Goal: Task Accomplishment & Management: Use online tool/utility

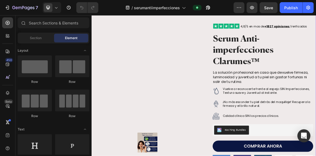
scroll to position [21, 0]
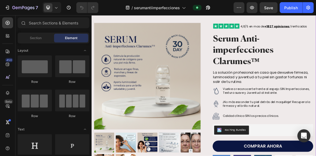
click at [271, 126] on img at bounding box center [272, 125] width 10 height 10
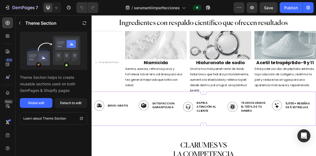
scroll to position [1502, 0]
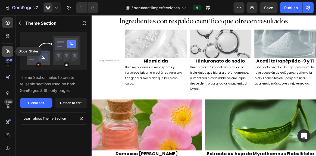
click at [7, 52] on icon at bounding box center [7, 51] width 5 height 5
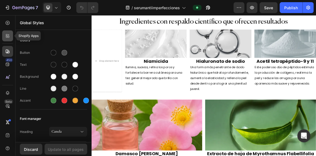
click at [7, 35] on icon at bounding box center [7, 35] width 5 height 5
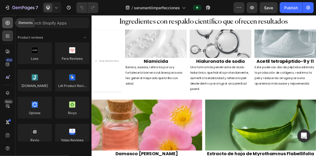
click at [7, 24] on icon at bounding box center [7, 22] width 5 height 5
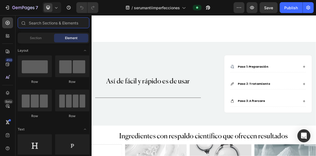
scroll to position [1390, 0]
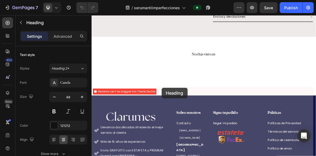
scroll to position [435, 0]
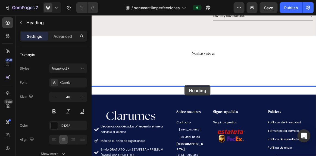
drag, startPoint x: 100, startPoint y: 150, endPoint x: 226, endPoint y: 116, distance: 131.0
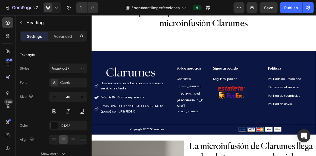
scroll to position [539, 0]
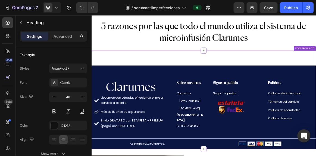
click at [227, 83] on div "Image Llevamos dos décadas ofreciendo el mejor servicio al cliente Más de 15 añ…" at bounding box center [254, 137] width 326 height 143
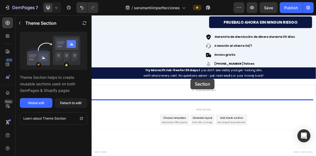
scroll to position [2944, 0]
drag, startPoint x: 223, startPoint y: 80, endPoint x: 233, endPoint y: 110, distance: 32.0
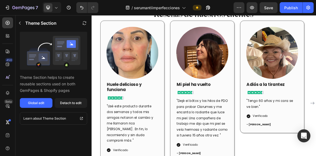
scroll to position [1963, 0]
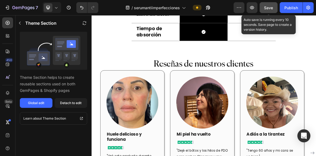
click at [270, 6] on span "Save" at bounding box center [268, 7] width 9 height 5
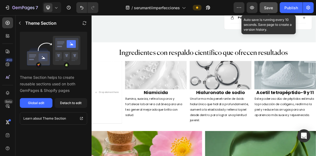
scroll to position [1497, 0]
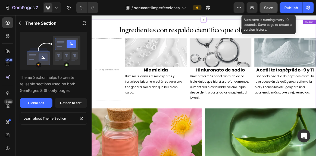
click at [189, 70] on img at bounding box center [184, 69] width 89 height 41
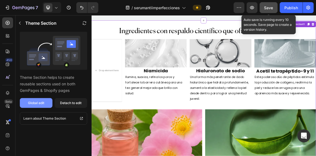
click at [30, 103] on div "Global edit" at bounding box center [36, 102] width 16 height 5
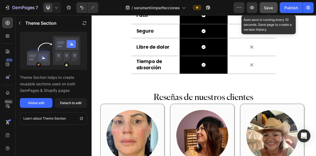
scroll to position [1989, 0]
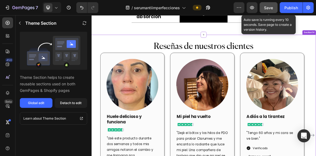
click at [152, 115] on img at bounding box center [150, 115] width 75 height 75
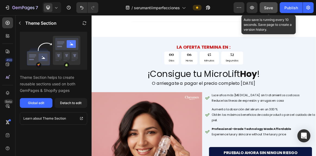
scroll to position [2661, 0]
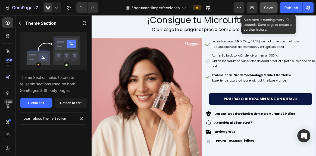
click at [177, 141] on img at bounding box center [171, 134] width 161 height 171
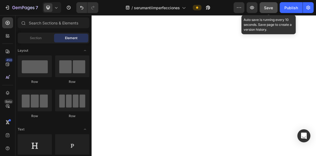
scroll to position [0, 0]
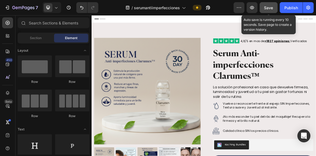
drag, startPoint x: 415, startPoint y: 138, endPoint x: 405, endPoint y: 27, distance: 111.2
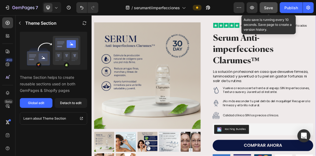
scroll to position [26, 0]
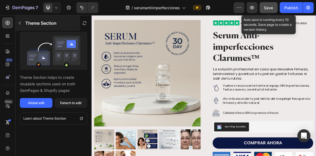
click at [21, 21] on icon "button" at bounding box center [20, 23] width 4 height 4
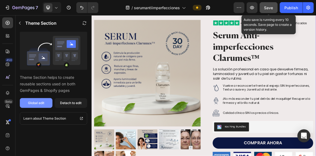
click at [38, 103] on div "Global edit" at bounding box center [36, 102] width 16 height 5
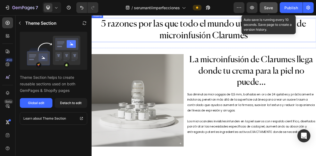
scroll to position [543, 0]
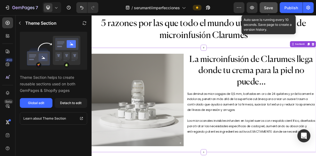
click at [188, 152] on img at bounding box center [158, 138] width 134 height 134
click at [46, 98] on button "Global edit" at bounding box center [36, 103] width 33 height 10
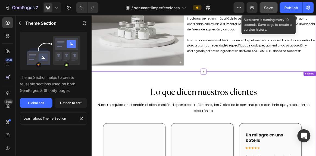
scroll to position [728, 0]
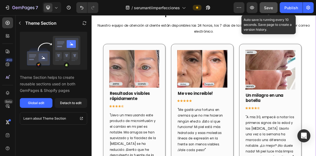
scroll to position [771, 0]
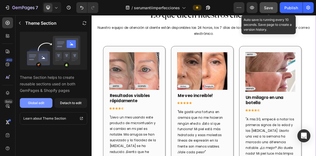
click at [42, 100] on div "Global edit" at bounding box center [36, 102] width 16 height 5
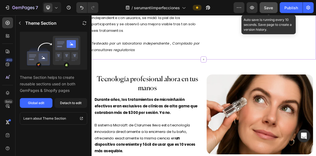
scroll to position [1041, 0]
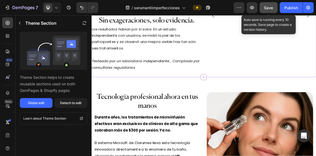
click at [217, 96] on div "Sin exageraciones, solo evidencia. Heading Los resultados hablan por sí solos. …" at bounding box center [171, 56] width 161 height 80
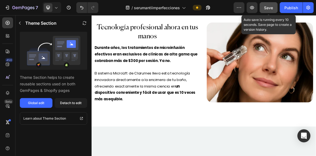
scroll to position [1128, 0]
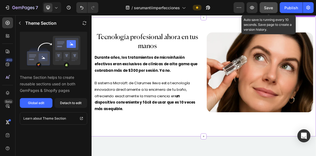
click at [252, 122] on div "Tecnología profesional ahora en tus manos Heading Durante años, los tratamiento…" at bounding box center [254, 104] width 318 height 129
click at [34, 102] on div "Global edit" at bounding box center [36, 102] width 16 height 5
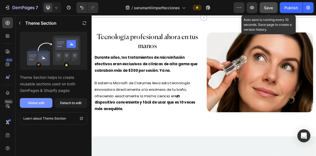
click at [43, 99] on button "Global edit" at bounding box center [36, 103] width 33 height 10
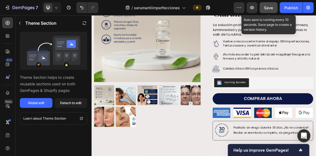
scroll to position [0, 0]
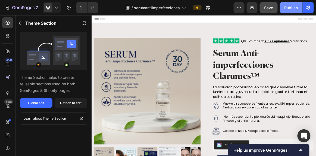
click at [293, 5] on div "Publish" at bounding box center [291, 8] width 14 height 6
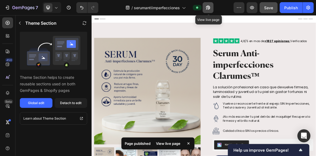
click at [210, 8] on icon "button" at bounding box center [207, 7] width 5 height 5
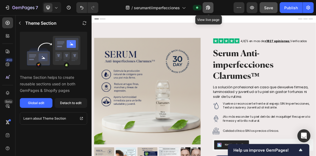
click at [208, 7] on icon "button" at bounding box center [208, 8] width 4 height 4
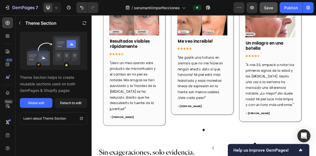
scroll to position [852, 0]
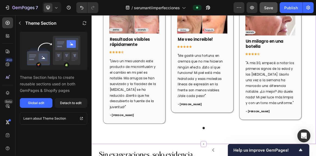
click at [40, 107] on button "Global edit" at bounding box center [36, 103] width 33 height 10
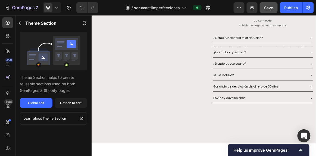
scroll to position [141, 0]
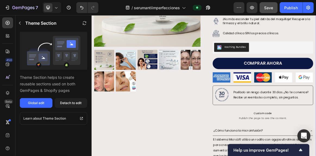
click at [276, 133] on img at bounding box center [280, 130] width 26 height 26
click at [218, 150] on div "Product Images" at bounding box center [172, 113] width 154 height 415
click at [46, 102] on button "Global edit" at bounding box center [36, 103] width 33 height 10
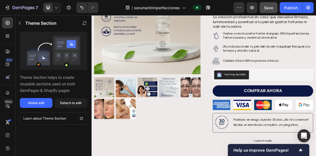
scroll to position [101, 0]
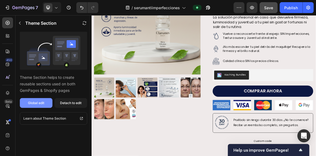
click at [38, 102] on div "Global edit" at bounding box center [36, 102] width 16 height 5
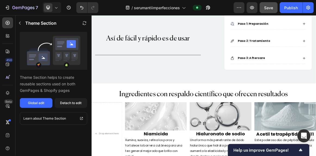
scroll to position [1401, 0]
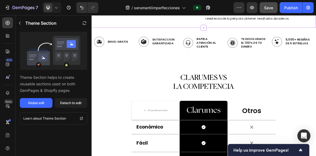
scroll to position [1717, 0]
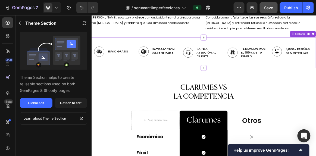
click at [234, 68] on img at bounding box center [231, 69] width 15 height 14
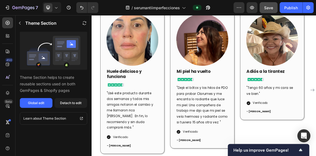
scroll to position [2054, 0]
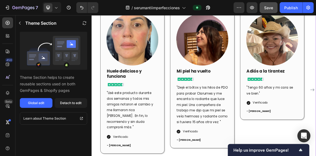
click at [160, 60] on img at bounding box center [150, 49] width 75 height 75
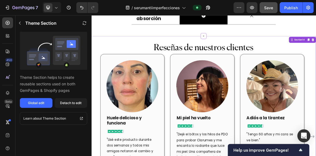
scroll to position [1983, 0]
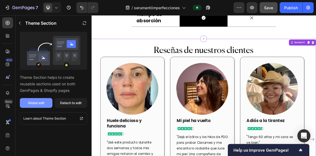
click at [38, 102] on div "Global edit" at bounding box center [36, 102] width 16 height 5
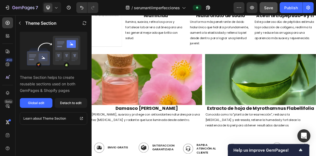
scroll to position [1617, 0]
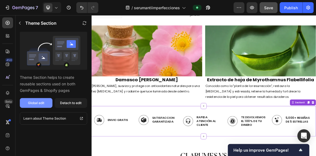
click at [38, 100] on button "Global edit" at bounding box center [36, 103] width 33 height 10
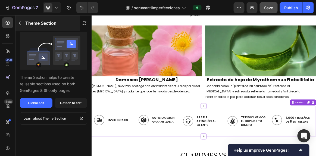
click at [20, 25] on icon "button" at bounding box center [20, 23] width 4 height 4
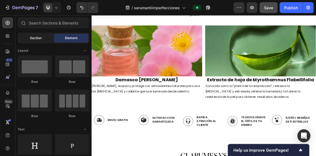
click at [37, 36] on span "Section" at bounding box center [36, 38] width 12 height 5
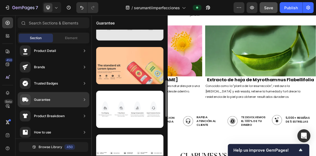
scroll to position [119, 0]
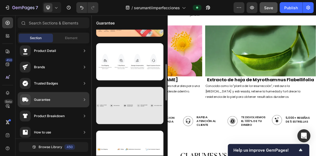
click at [130, 108] on div at bounding box center [129, 105] width 67 height 37
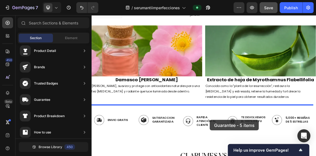
drag, startPoint x: 238, startPoint y: 118, endPoint x: 262, endPoint y: 168, distance: 54.9
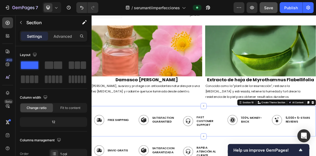
scroll to position [1665, 0]
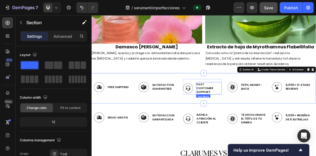
click at [252, 115] on p "Fast Customer Support" at bounding box center [262, 121] width 36 height 17
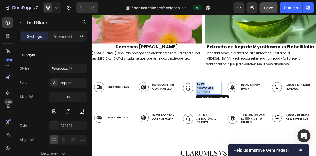
click at [252, 115] on p "Fast Customer Support" at bounding box center [262, 121] width 36 height 17
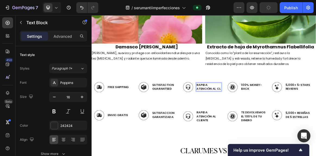
scroll to position [1664, 0]
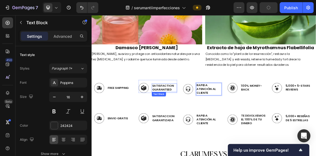
click at [188, 115] on p "Satisfaction Guaranteed" at bounding box center [197, 120] width 36 height 11
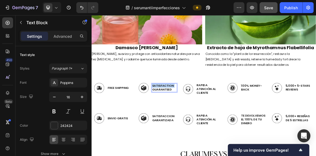
click at [188, 115] on p "Satisfaction Guaranteed" at bounding box center [197, 120] width 36 height 11
click at [124, 118] on p "Free Shipping" at bounding box center [130, 121] width 30 height 6
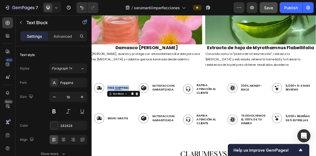
click at [124, 118] on p "Free Shipping" at bounding box center [130, 121] width 30 height 6
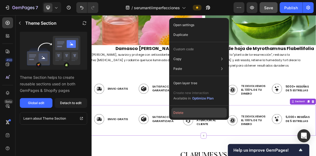
click at [213, 111] on button "Delete" at bounding box center [198, 113] width 55 height 10
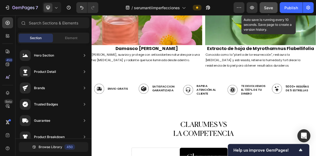
click at [269, 9] on span "Save" at bounding box center [268, 7] width 9 height 5
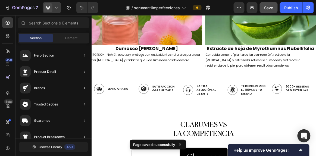
click at [53, 10] on div at bounding box center [52, 7] width 18 height 11
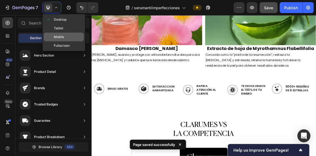
click at [62, 36] on span "Mobile" at bounding box center [59, 36] width 10 height 5
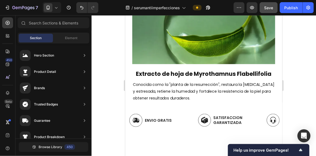
scroll to position [2040, 0]
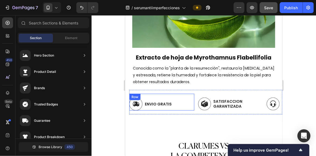
click at [189, 105] on div "Image ENVIO GRATIS Text Block Row" at bounding box center [161, 101] width 65 height 17
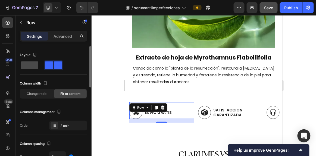
click at [37, 68] on span at bounding box center [29, 65] width 17 height 8
type input "0"
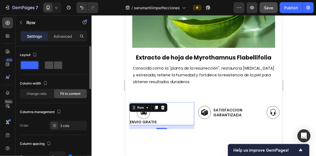
click at [47, 66] on span at bounding box center [49, 65] width 8 height 8
type input "7"
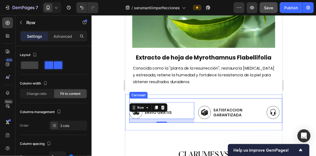
click at [192, 98] on div "Image ENVIO GRATIS Text Block Row 14 Image SATISFACCION GARANTIZADA Text Block …" at bounding box center [205, 110] width 153 height 24
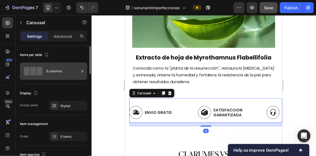
click at [63, 73] on div "3 columns" at bounding box center [62, 71] width 33 height 12
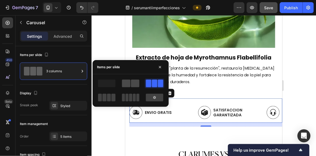
click at [131, 82] on span at bounding box center [135, 84] width 8 height 8
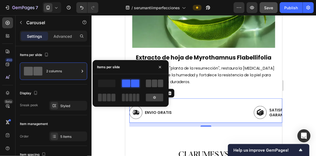
click at [154, 82] on span at bounding box center [154, 84] width 5 height 8
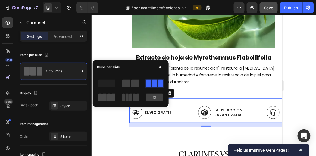
click at [113, 98] on span at bounding box center [113, 98] width 4 height 8
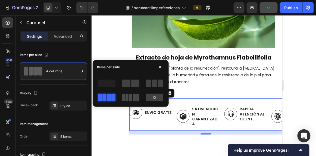
click at [135, 98] on span at bounding box center [134, 98] width 3 height 8
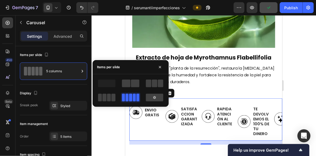
click at [132, 97] on span at bounding box center [130, 98] width 3 height 8
click at [146, 86] on div at bounding box center [155, 83] width 20 height 10
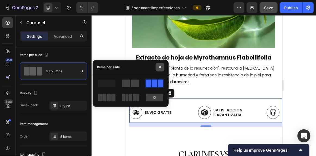
click at [162, 67] on icon "button" at bounding box center [160, 67] width 4 height 4
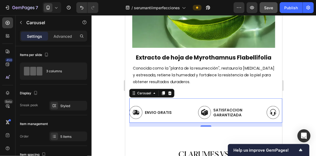
click at [297, 62] on div at bounding box center [204, 85] width 224 height 141
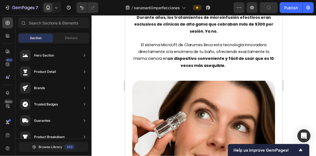
scroll to position [889, 0]
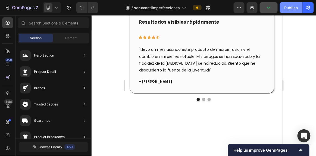
click at [293, 7] on div "Publish" at bounding box center [291, 8] width 14 height 6
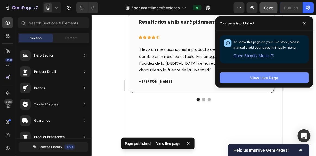
click at [260, 74] on button "View Live Page" at bounding box center [264, 77] width 89 height 11
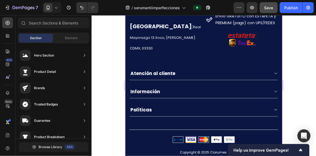
scroll to position [3466, 0]
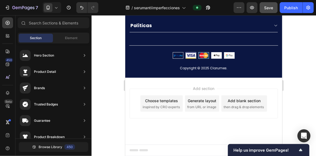
click at [142, 150] on span "Footer" at bounding box center [140, 149] width 10 height 5
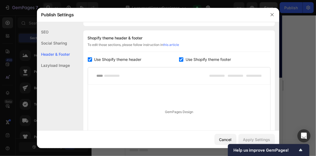
scroll to position [254, 0]
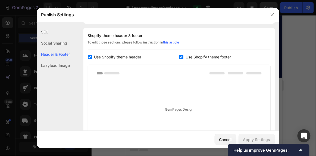
click at [186, 55] on span "Use Shopify theme footer" at bounding box center [207, 57] width 45 height 7
checkbox input "false"
click at [260, 140] on div "Apply Settings" at bounding box center [256, 140] width 27 height 6
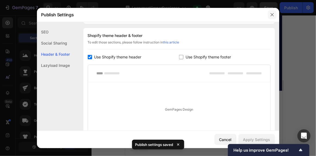
click at [273, 15] on icon "button" at bounding box center [272, 14] width 4 height 4
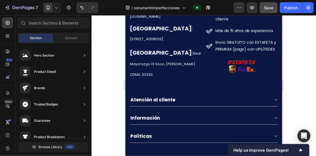
scroll to position [3356, 0]
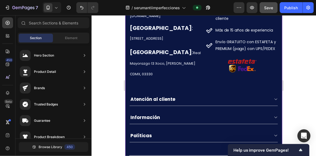
click at [239, 73] on img at bounding box center [241, 65] width 29 height 14
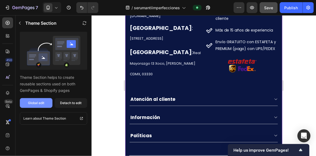
click at [30, 104] on div "Global edit" at bounding box center [36, 102] width 16 height 5
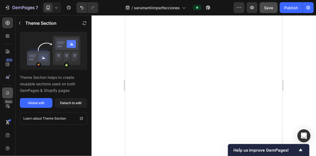
scroll to position [2889, 0]
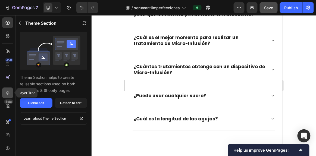
click at [6, 96] on div at bounding box center [7, 92] width 11 height 11
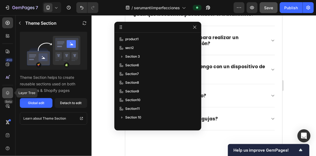
scroll to position [58, 0]
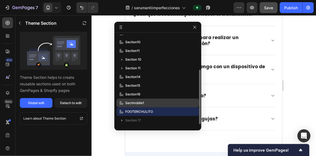
click at [135, 103] on span "Sectmobile1" at bounding box center [134, 102] width 19 height 5
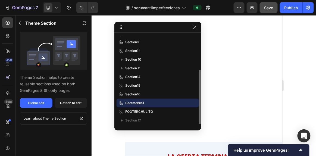
scroll to position [3268, 0]
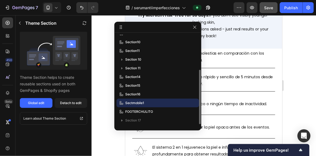
drag, startPoint x: 135, startPoint y: 102, endPoint x: 121, endPoint y: 104, distance: 13.4
click at [121, 104] on p "Sectmobile1" at bounding box center [149, 102] width 60 height 5
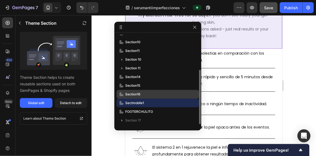
drag, startPoint x: 121, startPoint y: 104, endPoint x: 121, endPoint y: 91, distance: 12.5
click at [121, 91] on div "product1 sect2 Section 3 Section6 Section7 Section8 Section9 Section10 Section1…" at bounding box center [157, 80] width 87 height 90
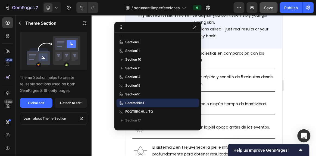
click at [119, 26] on icon at bounding box center [121, 27] width 4 height 4
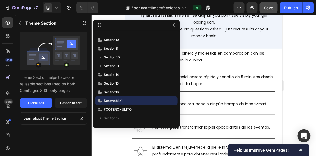
drag, startPoint x: 121, startPoint y: 25, endPoint x: 98, endPoint y: 23, distance: 23.5
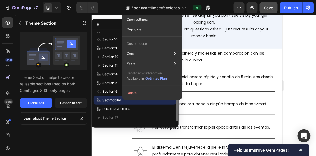
click at [115, 100] on span "Sectmobile1" at bounding box center [111, 99] width 19 height 5
drag, startPoint x: 100, startPoint y: 99, endPoint x: 96, endPoint y: 98, distance: 4.4
click at [96, 98] on icon at bounding box center [98, 99] width 5 height 5
click at [97, 96] on div "Sectmobile1" at bounding box center [135, 100] width 78 height 9
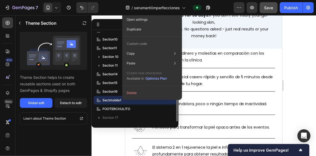
click at [97, 96] on div "Sectmobile1" at bounding box center [135, 100] width 78 height 9
click at [100, 100] on icon at bounding box center [100, 101] width 2 height 2
drag, startPoint x: 100, startPoint y: 100, endPoint x: 105, endPoint y: 76, distance: 25.1
click at [105, 76] on div "product1 sect2 Section 3 Section6 Section7 Section8 Section9 Section10 Section1…" at bounding box center [135, 77] width 87 height 90
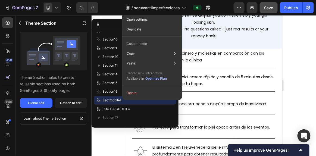
click at [298, 88] on div at bounding box center [204, 85] width 224 height 141
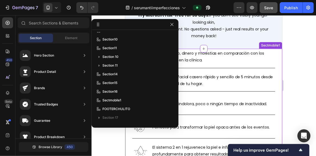
click at [243, 50] on p "Ahorra tiempo, dinero y molestias en comparación con los tratamientos en la clí…" at bounding box center [213, 57] width 122 height 14
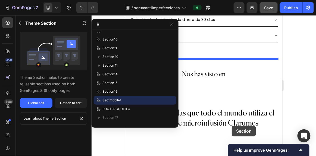
scroll to position [469, 0]
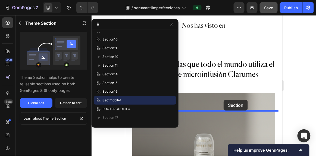
drag, startPoint x: 239, startPoint y: 29, endPoint x: 223, endPoint y: 99, distance: 71.5
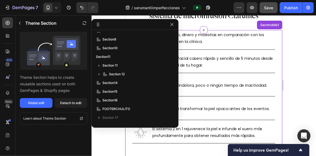
scroll to position [613, 0]
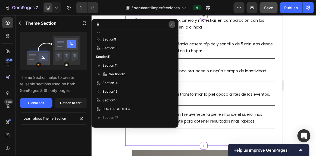
click at [172, 24] on icon "button" at bounding box center [171, 24] width 3 height 3
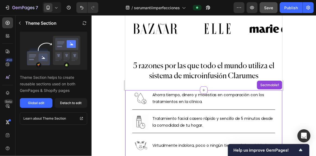
scroll to position [526, 0]
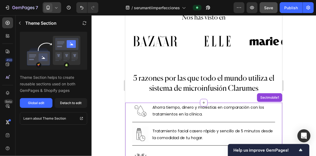
click at [60, 8] on div at bounding box center [52, 7] width 18 height 11
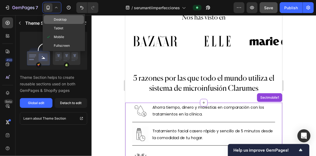
click at [64, 21] on span "Desktop" at bounding box center [60, 19] width 13 height 5
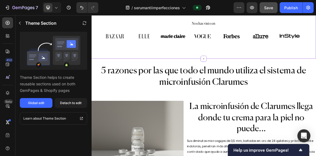
scroll to position [507, 0]
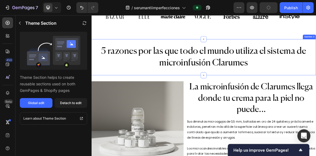
click at [202, 52] on div "5 razones por las que todo el mundo utiliza el sistema de microinfusión Clarume…" at bounding box center [254, 76] width 326 height 52
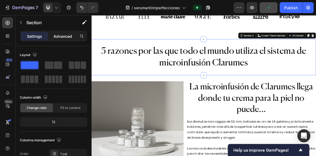
click at [63, 34] on p "Advanced" at bounding box center [62, 36] width 18 height 6
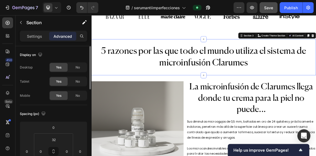
drag, startPoint x: 78, startPoint y: 91, endPoint x: 69, endPoint y: 49, distance: 43.5
click at [69, 49] on div "Display on Desktop Yes No Tablet Yes No Mobile Yes No" at bounding box center [53, 75] width 67 height 59
click at [78, 65] on span "No" at bounding box center [77, 67] width 4 height 5
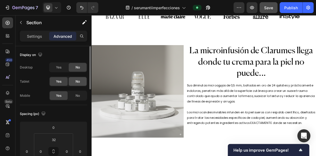
click at [80, 77] on div "No" at bounding box center [78, 81] width 18 height 9
click at [80, 81] on span "No" at bounding box center [77, 81] width 4 height 5
click at [73, 53] on div "Display on" at bounding box center [53, 55] width 67 height 9
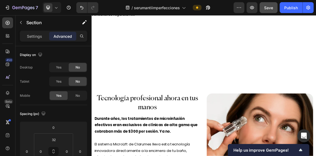
scroll to position [1158, 0]
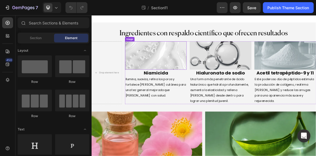
click at [187, 72] on img at bounding box center [184, 73] width 89 height 41
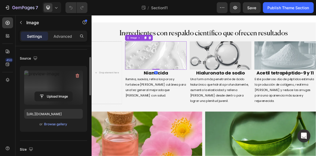
scroll to position [35, 0]
click at [77, 74] on icon "button" at bounding box center [77, 75] width 5 height 5
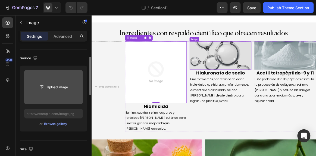
click at [268, 58] on img at bounding box center [278, 73] width 89 height 41
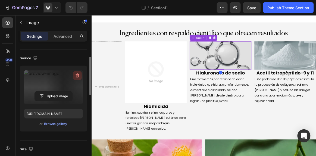
click at [79, 74] on icon "button" at bounding box center [78, 76] width 4 height 4
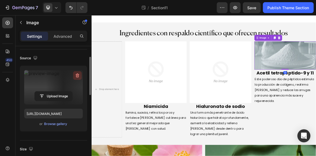
click at [76, 75] on icon "button" at bounding box center [77, 75] width 5 height 5
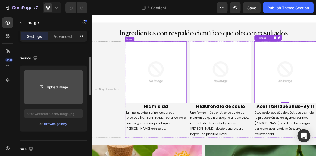
click at [168, 102] on img at bounding box center [184, 97] width 89 height 89
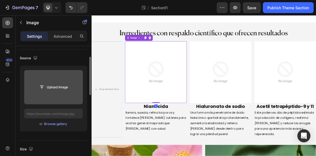
click at [53, 89] on input "file" at bounding box center [53, 87] width 37 height 9
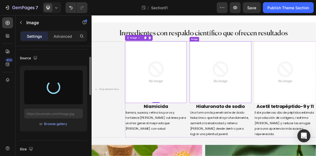
type input "https://cdn.shopify.com/s/files/1/0941/8833/9574/files/gempages_584549498118734…"
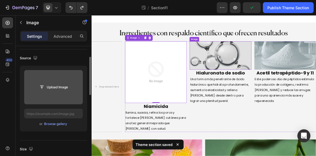
type input "https://cdn.shopify.com/s/files/1/0941/8833/9574/files/gempages_584549498118734…"
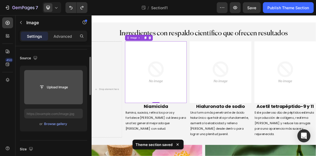
click at [64, 95] on input "file" at bounding box center [53, 87] width 59 height 34
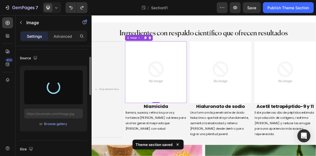
type input "https://cdn.shopify.com/s/files/1/0941/8833/9574/files/gempages_584549498118734…"
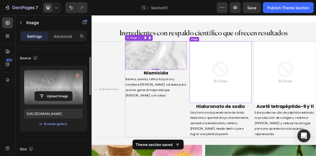
click at [257, 79] on img at bounding box center [278, 97] width 89 height 89
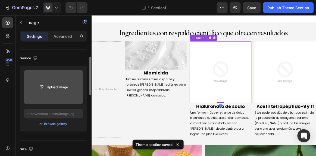
click at [63, 90] on input "file" at bounding box center [53, 87] width 37 height 9
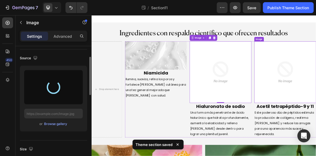
type input "https://cdn.shopify.com/s/files/1/0941/8833/9574/files/gempages_584549498118734…"
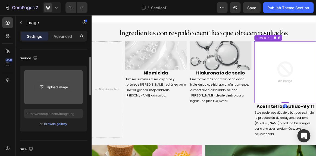
click at [64, 88] on input "file" at bounding box center [53, 87] width 37 height 9
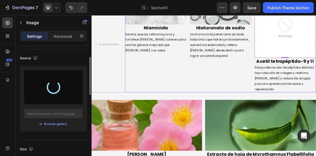
scroll to position [66, 0]
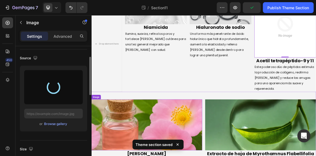
type input "https://cdn.shopify.com/s/files/1/0941/8833/9574/files/gempages_584549498118734…"
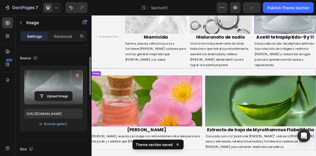
scroll to position [42, 0]
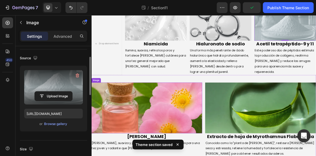
click at [200, 156] on img at bounding box center [171, 150] width 161 height 74
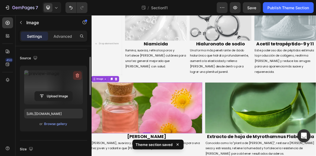
click at [78, 77] on icon "button" at bounding box center [77, 75] width 5 height 5
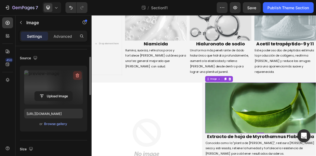
click at [80, 75] on icon "button" at bounding box center [77, 75] width 5 height 5
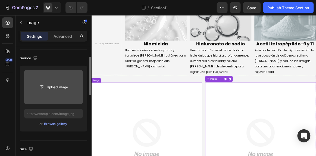
click at [53, 86] on input "file" at bounding box center [53, 87] width 37 height 9
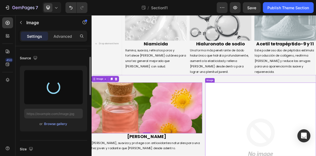
type input "https://cdn.shopify.com/s/files/1/0941/8833/9574/files/gempages_584549498118734…"
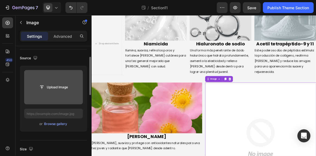
click at [42, 94] on input "file" at bounding box center [53, 87] width 59 height 34
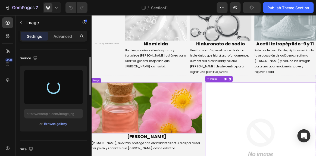
type input "https://cdn.shopify.com/s/files/1/0941/8833/9574/files/gempages_584549498118734…"
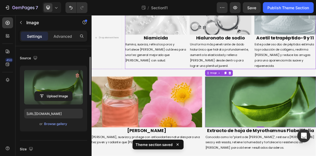
scroll to position [0, 0]
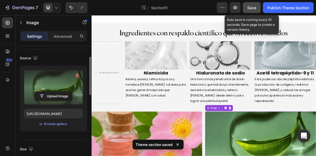
click at [251, 7] on span "Save" at bounding box center [251, 7] width 9 height 5
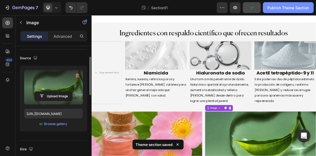
click at [278, 7] on div "Publish Theme Section" at bounding box center [288, 8] width 42 height 6
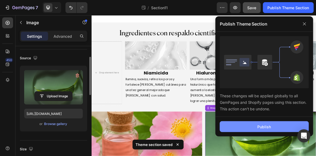
click at [275, 123] on button "Publish" at bounding box center [264, 126] width 89 height 11
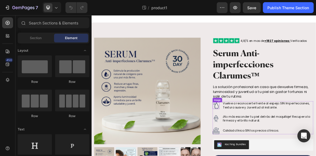
click at [267, 146] on img at bounding box center [272, 146] width 10 height 10
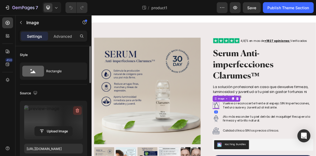
click at [78, 109] on icon "button" at bounding box center [77, 110] width 5 height 5
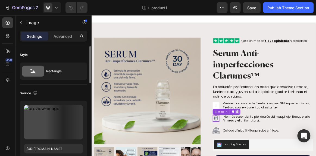
click at [301, 155] on icon at bounding box center [303, 155] width 4 height 4
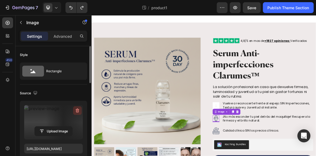
click at [78, 111] on icon "button" at bounding box center [77, 110] width 5 height 5
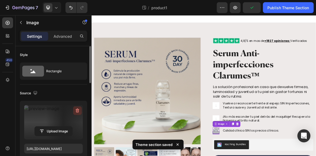
click at [76, 108] on icon "button" at bounding box center [77, 110] width 5 height 5
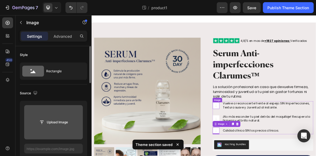
click at [272, 148] on img at bounding box center [272, 146] width 10 height 10
click at [60, 118] on input "file" at bounding box center [53, 122] width 37 height 9
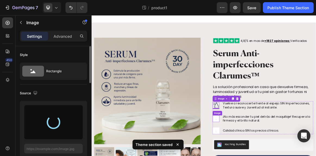
type input "https://cdn.shopify.com/s/files/1/0941/8833/9574/files/gempages_584549498118734…"
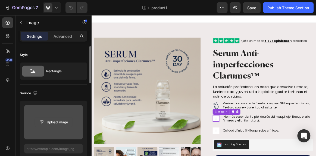
click at [56, 118] on input "file" at bounding box center [53, 122] width 37 height 9
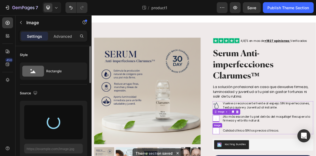
type input "https://cdn.shopify.com/s/files/1/0941/8833/9574/files/gempages_584549498118734…"
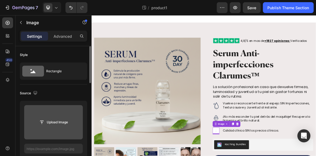
click at [42, 128] on input "file" at bounding box center [53, 122] width 59 height 34
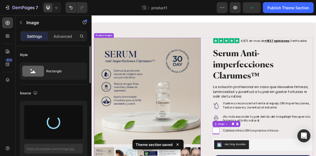
type input "https://cdn.shopify.com/s/files/1/0941/8833/9574/files/gempages_584549498118734…"
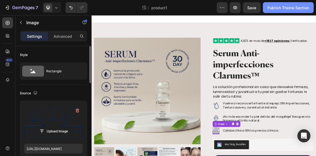
click at [289, 10] on div "Publish Theme Section" at bounding box center [288, 8] width 42 height 6
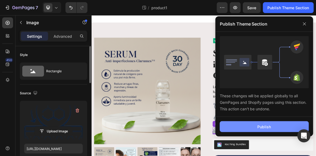
click at [240, 124] on button "Publish" at bounding box center [264, 126] width 89 height 11
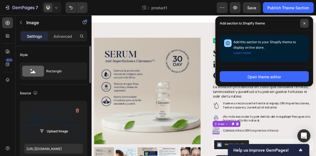
click at [305, 23] on icon at bounding box center [304, 23] width 3 height 3
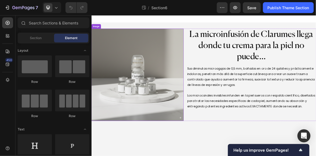
click at [184, 85] on img at bounding box center [158, 101] width 134 height 134
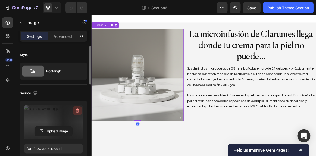
click at [76, 109] on icon "button" at bounding box center [78, 111] width 4 height 4
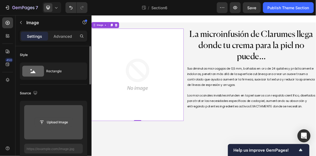
click at [49, 126] on input "file" at bounding box center [53, 122] width 37 height 9
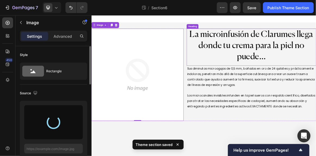
type input "https://cdn.shopify.com/s/files/1/0941/8833/9574/files/gempages_584549498118734…"
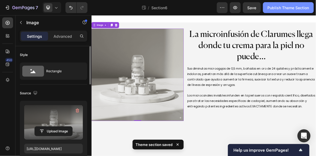
click at [277, 8] on div "Publish Theme Section" at bounding box center [288, 8] width 42 height 6
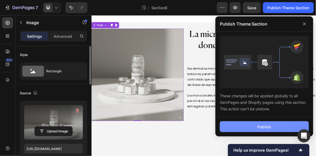
click at [276, 125] on button "Publish" at bounding box center [264, 126] width 89 height 11
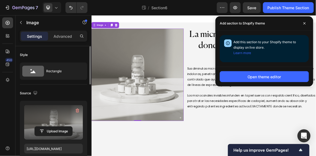
click at [180, 13] on div "Theme section / Section6" at bounding box center [154, 7] width 125 height 11
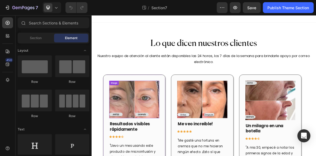
click at [143, 135] on img at bounding box center [153, 137] width 72 height 55
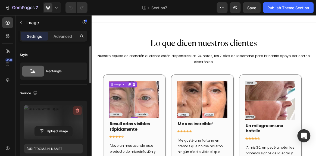
click at [75, 111] on icon "button" at bounding box center [77, 110] width 5 height 5
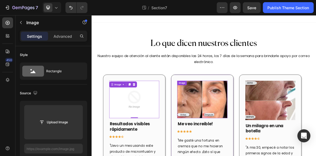
click at [234, 141] on img at bounding box center [252, 137] width 72 height 55
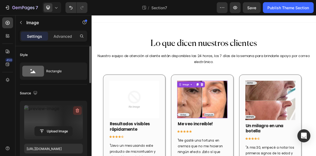
click at [78, 110] on icon "button" at bounding box center [78, 111] width 4 height 4
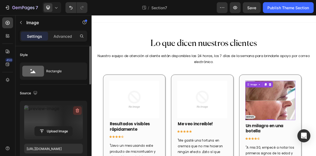
click at [78, 111] on icon "button" at bounding box center [77, 110] width 5 height 5
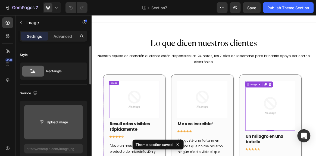
click at [138, 146] on img at bounding box center [153, 137] width 72 height 55
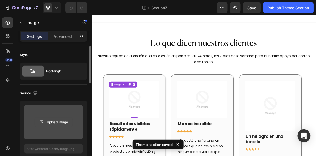
click at [61, 126] on input "file" at bounding box center [53, 122] width 37 height 9
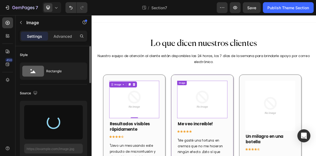
type input "https://cdn.shopify.com/s/files/1/0941/8833/9574/files/gempages_584549498118734…"
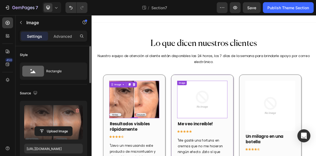
click at [243, 135] on img at bounding box center [252, 137] width 72 height 55
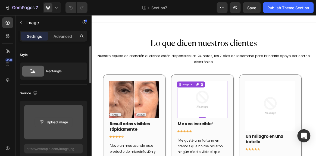
click at [58, 122] on input "file" at bounding box center [53, 122] width 37 height 9
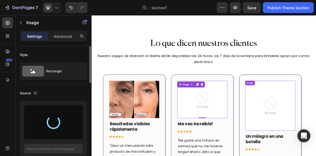
type input "https://cdn.shopify.com/s/files/1/0941/8833/9574/files/gempages_584549498118734…"
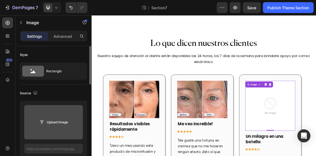
click at [63, 119] on input "file" at bounding box center [53, 122] width 37 height 9
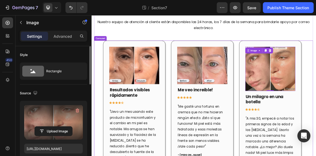
scroll to position [49, 0]
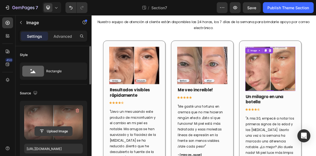
click at [44, 127] on input "file" at bounding box center [53, 131] width 37 height 9
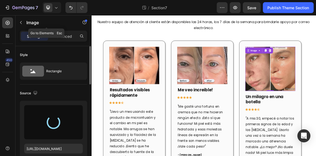
type input "https://cdn.shopify.com/s/files/1/0941/8833/9574/files/gempages_584549498118734…"
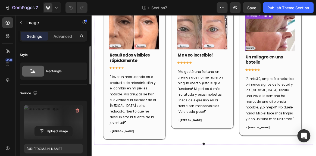
scroll to position [0, 0]
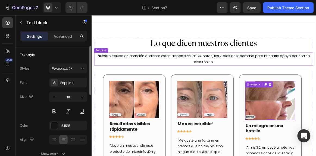
click at [316, 73] on p "Nuestro equipo de atención al cliente están disponibles las 24 horas, los 7 día…" at bounding box center [254, 79] width 317 height 18
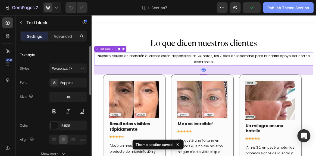
click at [289, 9] on div "Publish Theme Section" at bounding box center [288, 8] width 42 height 6
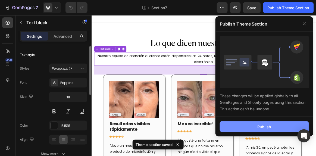
click at [252, 127] on button "Publish" at bounding box center [264, 126] width 89 height 11
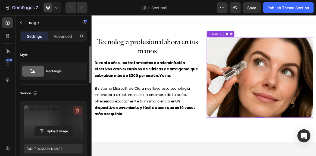
click at [77, 110] on icon "button" at bounding box center [77, 110] width 5 height 5
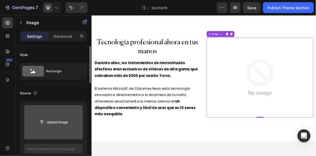
click at [52, 127] on input "file" at bounding box center [53, 122] width 59 height 34
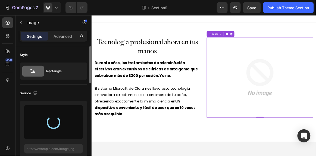
type input "[URL][DOMAIN_NAME]"
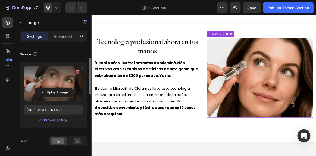
scroll to position [39, 0]
click at [66, 108] on input "[URL][DOMAIN_NAME]" at bounding box center [53, 110] width 59 height 10
drag, startPoint x: 65, startPoint y: 108, endPoint x: 83, endPoint y: 108, distance: 17.7
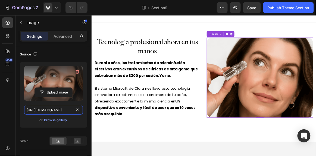
click at [83, 108] on div "Upload Image [URL][DOMAIN_NAME] or Browse gallery" at bounding box center [53, 95] width 67 height 66
click at [78, 122] on div "or Browse gallery" at bounding box center [53, 120] width 59 height 7
click at [65, 119] on div "Browse gallery" at bounding box center [55, 120] width 23 height 5
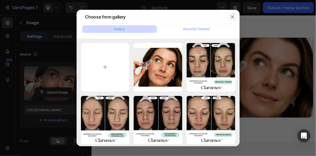
click at [229, 17] on button "button" at bounding box center [232, 16] width 9 height 9
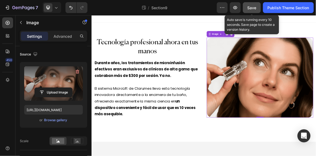
click at [256, 8] on span "Save" at bounding box center [251, 7] width 9 height 5
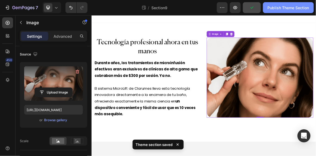
click at [284, 5] on div "Publish Theme Section" at bounding box center [288, 8] width 42 height 6
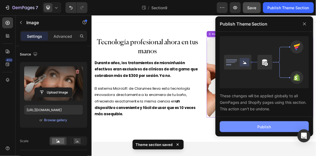
click at [240, 125] on button "Publish" at bounding box center [264, 126] width 89 height 11
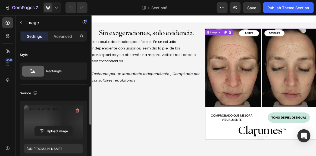
scroll to position [41, 0]
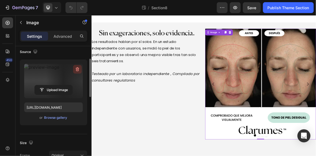
click at [78, 69] on icon "button" at bounding box center [78, 70] width 1 height 2
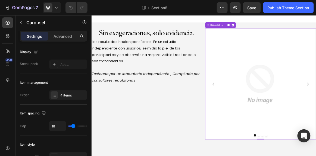
scroll to position [0, 0]
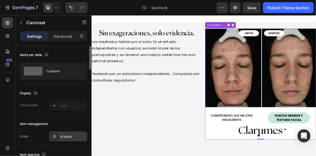
click at [73, 135] on div "4 items" at bounding box center [73, 136] width 26 height 5
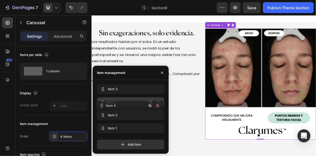
drag, startPoint x: 111, startPoint y: 90, endPoint x: 111, endPoint y: 107, distance: 16.6
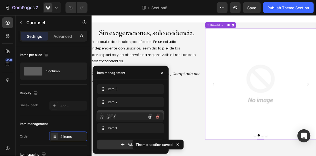
drag, startPoint x: 116, startPoint y: 104, endPoint x: 116, endPoint y: 119, distance: 15.2
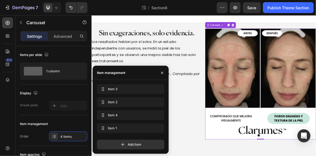
click at [268, 119] on button "Carousel Back Arrow" at bounding box center [268, 114] width 15 height 15
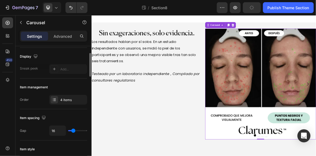
scroll to position [36, 0]
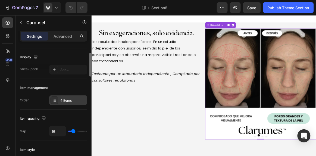
scroll to position [0, 0]
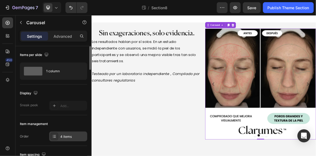
click at [68, 136] on div "4 items" at bounding box center [73, 136] width 26 height 5
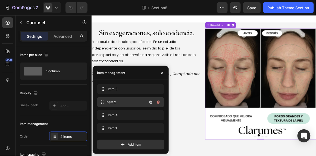
click at [115, 101] on span "Item 2" at bounding box center [127, 102] width 40 height 5
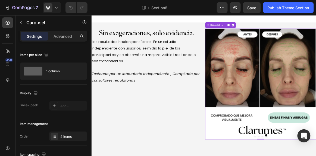
click at [273, 114] on button "Carousel Back Arrow" at bounding box center [268, 114] width 15 height 15
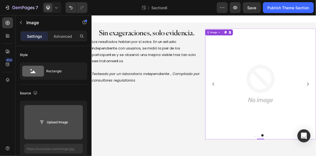
click at [56, 121] on input "file" at bounding box center [53, 122] width 37 height 9
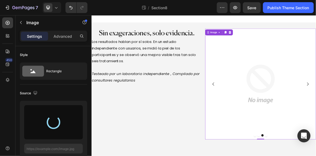
type input "[URL][DOMAIN_NAME]"
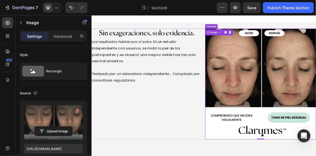
click at [268, 115] on icon "Carousel Back Arrow" at bounding box center [268, 115] width 2 height 5
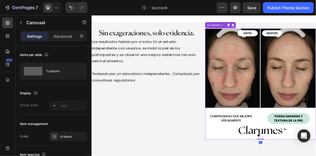
click at [270, 114] on icon "Carousel Back Arrow" at bounding box center [268, 115] width 7 height 7
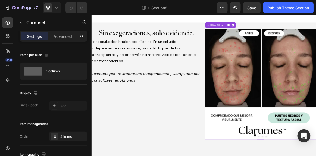
click at [270, 114] on icon "Carousel Back Arrow" at bounding box center [268, 115] width 7 height 7
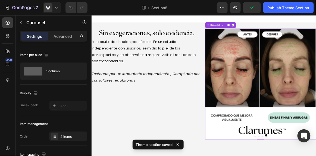
click at [72, 135] on div "4 items" at bounding box center [73, 136] width 26 height 5
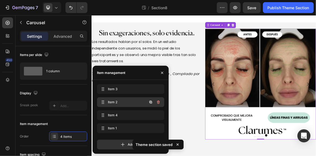
click at [159, 104] on icon "button" at bounding box center [158, 102] width 4 height 4
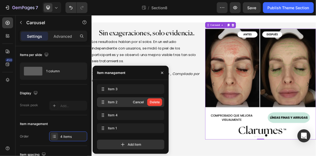
click at [154, 101] on div "Delete" at bounding box center [155, 102] width 10 height 5
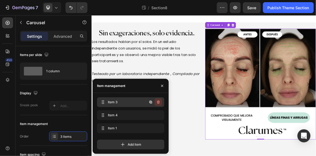
click at [155, 102] on button "button" at bounding box center [158, 102] width 8 height 8
click at [157, 102] on div "Delete" at bounding box center [155, 102] width 10 height 5
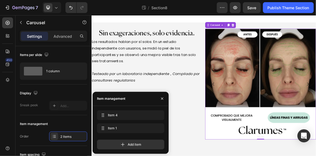
click at [144, 120] on div "Item 4 Item 4" at bounding box center [130, 116] width 67 height 12
click at [139, 116] on div "Item 4 Item 4" at bounding box center [123, 115] width 48 height 8
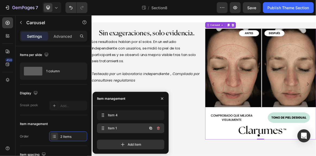
click at [138, 129] on span "Item 1" at bounding box center [123, 128] width 31 height 5
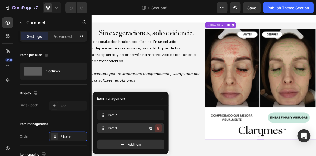
click at [158, 129] on icon "button" at bounding box center [158, 128] width 4 height 4
click at [157, 129] on div "Delete" at bounding box center [155, 128] width 10 height 5
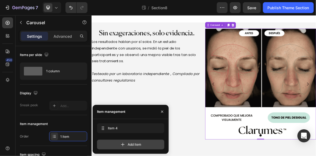
click at [142, 146] on div "Add item" at bounding box center [130, 145] width 67 height 10
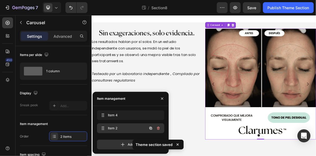
click at [127, 131] on div "Item 2 Item 2" at bounding box center [123, 128] width 48 height 8
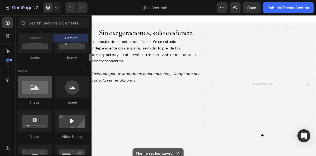
scroll to position [147, 0]
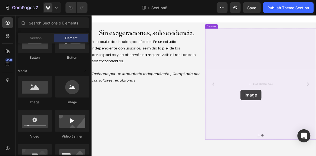
drag, startPoint x: 130, startPoint y: 111, endPoint x: 306, endPoint y: 122, distance: 176.3
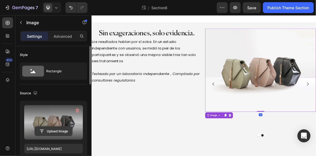
click at [58, 127] on input "file" at bounding box center [53, 131] width 37 height 9
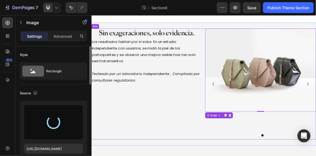
type input "https://cdn.shopify.com/s/files/1/0941/8833/9574/files/gempages_584549498118734…"
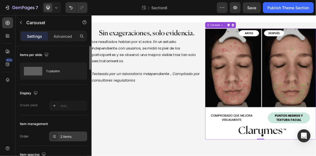
click at [75, 139] on div "2 items" at bounding box center [68, 136] width 38 height 10
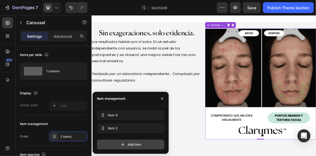
click at [113, 144] on div "Add item" at bounding box center [130, 145] width 67 height 10
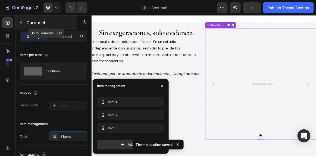
click at [18, 21] on button "button" at bounding box center [21, 22] width 9 height 9
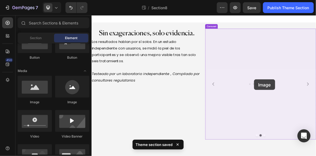
drag, startPoint x: 129, startPoint y: 111, endPoint x: 324, endPoint y: 106, distance: 195.3
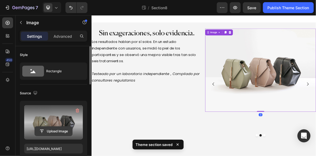
click at [44, 127] on input "file" at bounding box center [53, 131] width 37 height 9
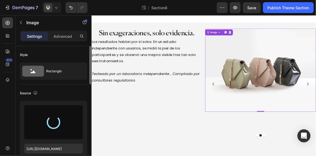
type input "https://cdn.shopify.com/s/files/1/0941/8833/9574/files/gempages_584549498118734…"
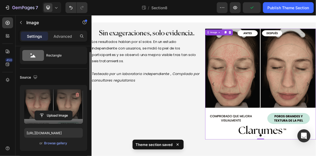
scroll to position [18, 0]
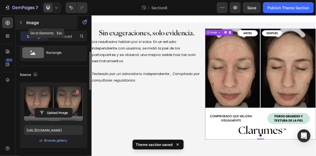
click at [21, 23] on icon "button" at bounding box center [21, 22] width 2 height 3
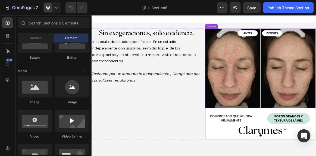
click at [266, 116] on icon "Carousel Back Arrow" at bounding box center [268, 115] width 7 height 7
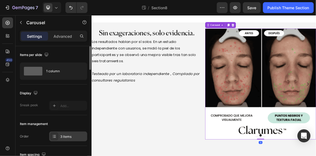
click at [65, 140] on div "3 items" at bounding box center [68, 136] width 38 height 10
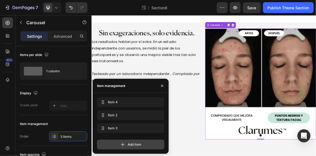
click at [111, 143] on div "Add item" at bounding box center [130, 145] width 67 height 10
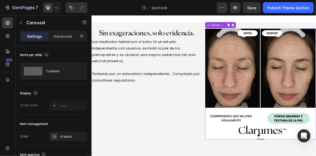
click at [270, 116] on icon "Carousel Back Arrow" at bounding box center [268, 115] width 7 height 7
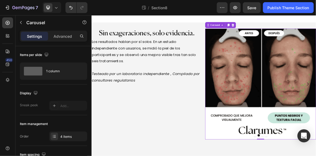
click at [270, 116] on icon "Carousel Back Arrow" at bounding box center [268, 115] width 7 height 7
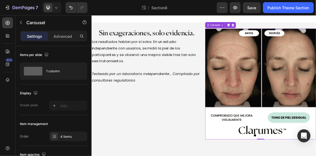
click at [270, 116] on icon "Carousel Back Arrow" at bounding box center [268, 115] width 7 height 7
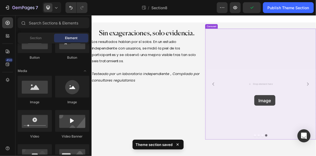
drag, startPoint x: 118, startPoint y: 113, endPoint x: 327, endPoint y: 127, distance: 210.1
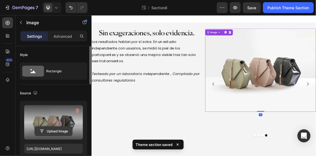
click at [51, 130] on input "file" at bounding box center [53, 131] width 37 height 9
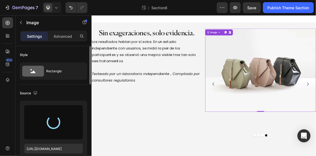
type input "https://cdn.shopify.com/s/files/1/0941/8833/9574/files/gempages_584549498118734…"
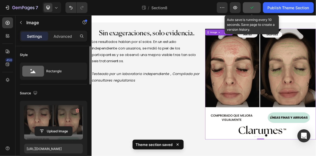
click at [255, 10] on button "button" at bounding box center [252, 7] width 18 height 11
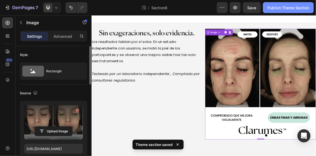
click at [274, 7] on div "Publish Theme Section" at bounding box center [288, 8] width 42 height 6
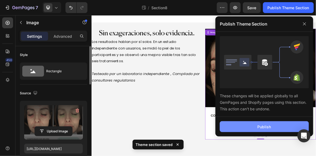
click at [237, 126] on button "Publish" at bounding box center [264, 126] width 89 height 11
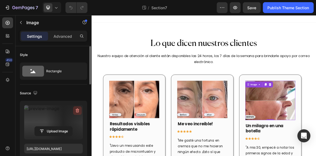
click at [77, 110] on icon "button" at bounding box center [77, 110] width 5 height 5
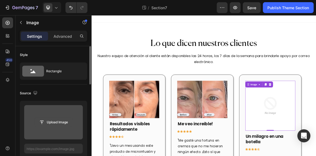
click at [61, 124] on input "file" at bounding box center [53, 122] width 37 height 9
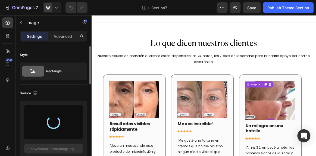
type input "[URL][DOMAIN_NAME]"
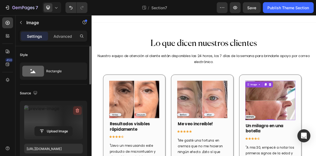
click at [77, 110] on icon "button" at bounding box center [77, 110] width 5 height 5
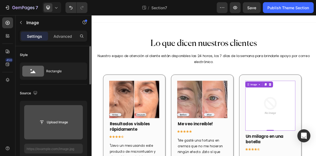
click at [53, 127] on input "file" at bounding box center [53, 122] width 59 height 34
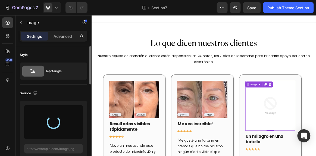
type input "[URL][DOMAIN_NAME]"
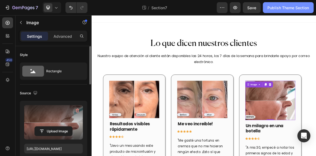
click at [275, 9] on div "Publish Theme Section" at bounding box center [288, 8] width 42 height 6
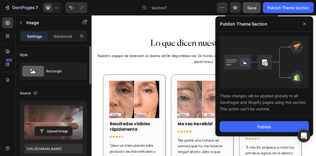
click at [256, 9] on button "Save" at bounding box center [252, 7] width 18 height 11
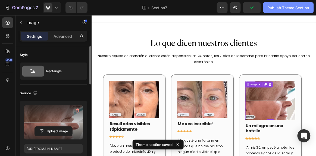
click at [285, 7] on div "Publish Theme Section" at bounding box center [288, 8] width 42 height 6
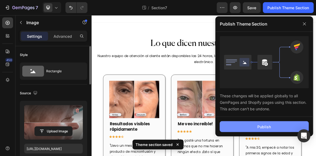
click at [257, 130] on button "Publish" at bounding box center [264, 126] width 89 height 11
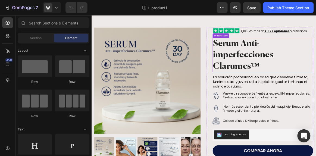
scroll to position [17, 0]
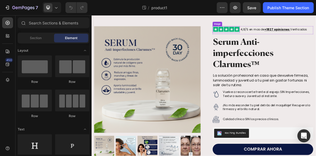
click at [297, 35] on img at bounding box center [286, 36] width 39 height 10
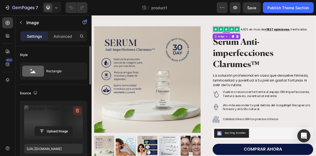
click at [77, 111] on icon "button" at bounding box center [77, 110] width 5 height 5
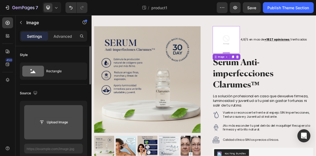
click at [51, 124] on input "file" at bounding box center [53, 122] width 37 height 9
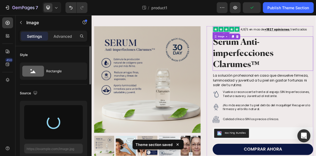
type input "https://cdn.shopify.com/s/files/1/0941/8833/9574/files/gempages_584549498118734…"
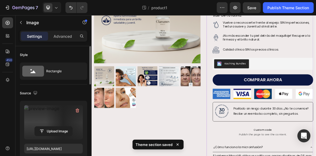
scroll to position [118, 0]
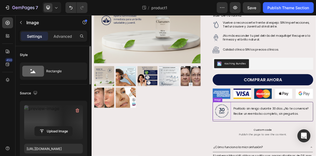
click at [276, 151] on img at bounding box center [280, 154] width 26 height 26
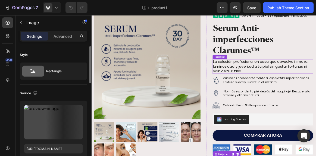
scroll to position [36, 0]
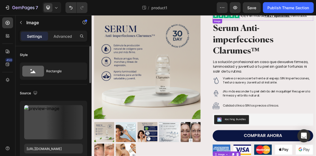
click at [276, 17] on img at bounding box center [286, 16] width 39 height 10
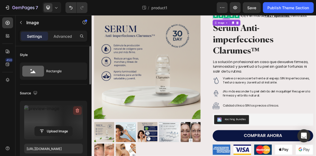
click at [76, 109] on icon "button" at bounding box center [77, 110] width 5 height 5
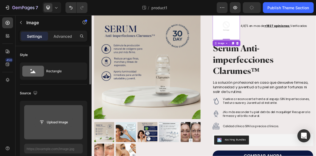
click at [59, 124] on input "file" at bounding box center [53, 122] width 37 height 9
click at [56, 121] on input "file" at bounding box center [53, 122] width 37 height 9
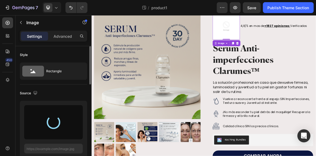
type input "https://cdn.shopify.com/s/files/1/0941/8833/9574/files/gempages_584549498118734…"
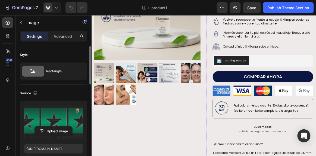
scroll to position [164, 0]
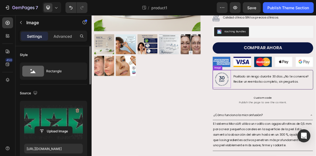
click at [276, 108] on img at bounding box center [280, 108] width 26 height 26
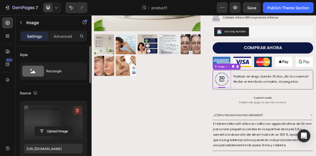
click at [77, 109] on icon "button" at bounding box center [77, 110] width 5 height 5
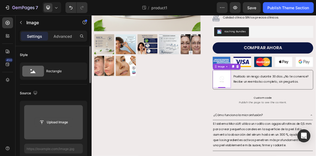
click at [51, 123] on input "file" at bounding box center [53, 122] width 37 height 9
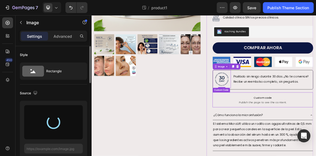
type input "https://cdn.shopify.com/s/files/1/0941/8833/9574/files/gempages_584549498118734…"
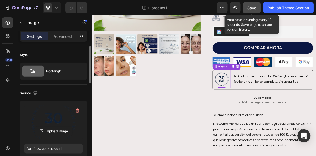
click at [258, 6] on button "Save" at bounding box center [252, 7] width 18 height 11
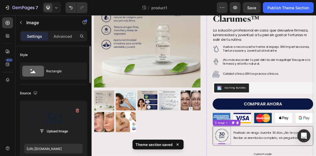
scroll to position [72, 0]
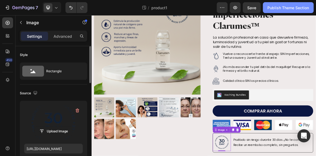
click at [281, 10] on div "Publish Theme Section" at bounding box center [288, 8] width 42 height 6
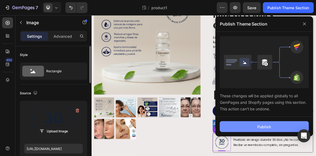
click at [251, 125] on button "Publish" at bounding box center [264, 126] width 89 height 11
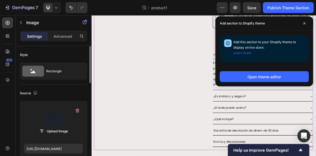
scroll to position [258, 0]
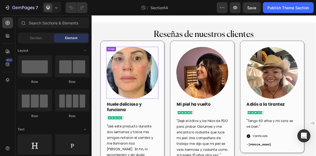
click at [165, 82] on img at bounding box center [150, 98] width 75 height 75
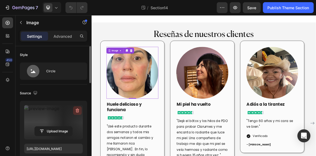
click at [77, 110] on icon "button" at bounding box center [77, 111] width 1 height 2
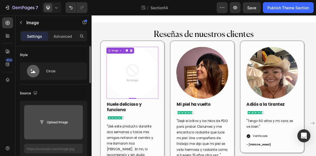
click at [53, 123] on input "file" at bounding box center [53, 122] width 37 height 9
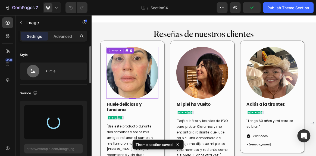
type input "[URL][DOMAIN_NAME]"
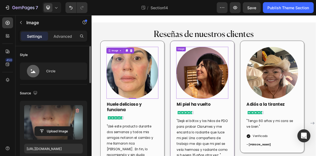
click at [250, 99] on img at bounding box center [252, 98] width 75 height 75
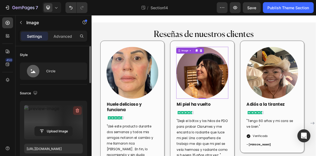
click at [79, 109] on icon "button" at bounding box center [77, 110] width 5 height 5
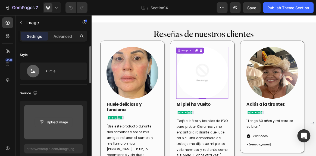
click at [51, 122] on input "file" at bounding box center [53, 122] width 37 height 9
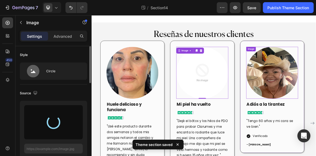
type input "[URL][DOMAIN_NAME]"
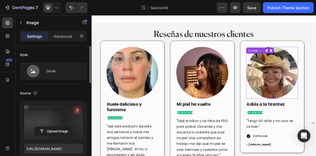
click at [77, 111] on icon "button" at bounding box center [77, 110] width 5 height 5
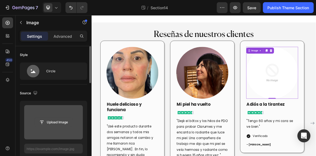
click at [54, 123] on input "file" at bounding box center [53, 122] width 37 height 9
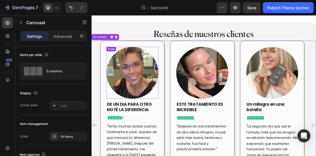
click at [162, 96] on img at bounding box center [150, 98] width 75 height 75
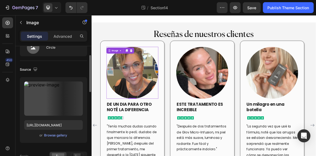
scroll to position [25, 0]
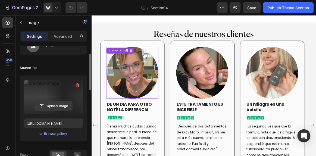
click at [59, 104] on input "file" at bounding box center [53, 105] width 37 height 9
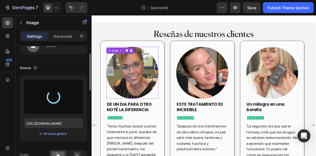
type input "[URL][DOMAIN_NAME]"
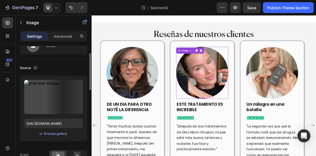
scroll to position [25, 0]
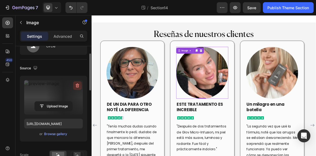
click at [77, 84] on icon "button" at bounding box center [77, 85] width 5 height 5
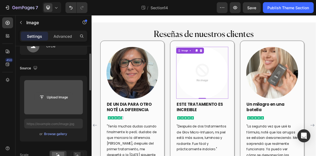
click at [54, 100] on input "file" at bounding box center [53, 97] width 37 height 9
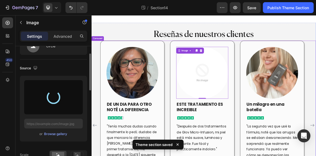
type input "[URL][DOMAIN_NAME]"
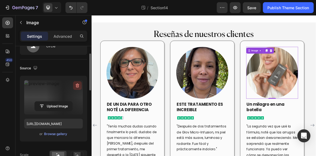
click at [78, 86] on icon "button" at bounding box center [77, 85] width 5 height 5
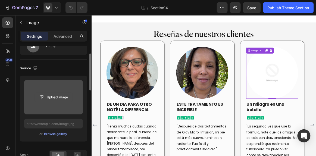
click at [51, 102] on button "Upload Image" at bounding box center [53, 97] width 38 height 10
click at [63, 99] on input "file" at bounding box center [53, 97] width 37 height 9
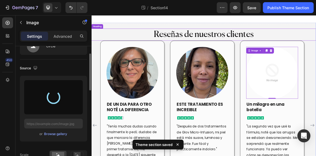
type input "[URL][DOMAIN_NAME]"
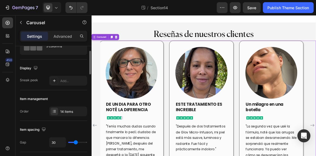
scroll to position [0, 0]
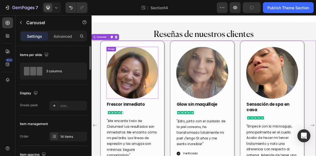
click at [156, 105] on img at bounding box center [150, 98] width 75 height 75
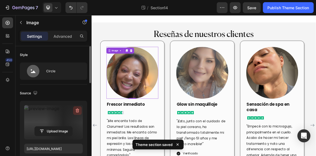
click at [76, 111] on icon "button" at bounding box center [78, 111] width 4 height 4
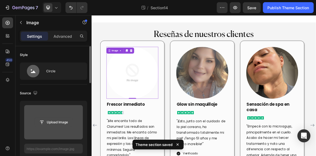
click at [59, 123] on input "file" at bounding box center [53, 122] width 37 height 9
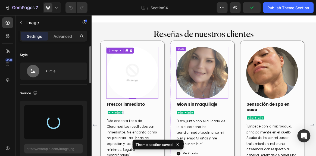
type input "[URL][DOMAIN_NAME]"
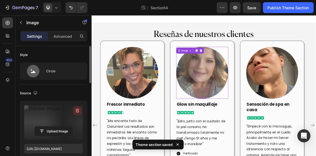
click at [78, 112] on icon "button" at bounding box center [77, 110] width 5 height 5
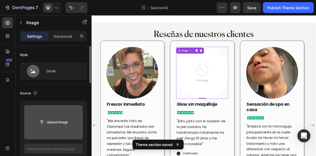
click at [53, 122] on input "file" at bounding box center [53, 122] width 37 height 9
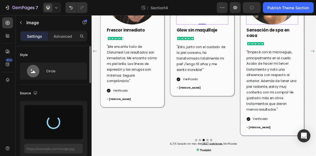
type input "[URL][DOMAIN_NAME]"
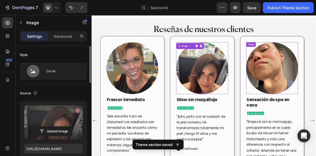
scroll to position [4, 0]
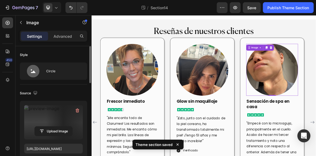
click at [47, 122] on label at bounding box center [53, 122] width 59 height 34
click at [47, 127] on input "file" at bounding box center [53, 131] width 37 height 9
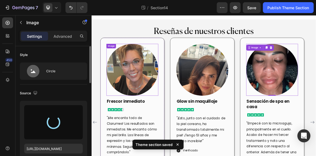
type input "[URL][DOMAIN_NAME]"
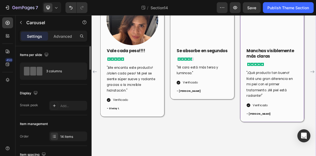
scroll to position [38, 0]
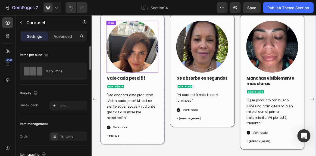
click at [154, 51] on img at bounding box center [150, 60] width 75 height 75
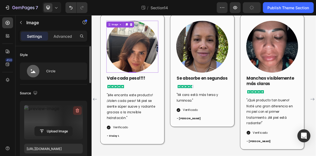
click at [78, 108] on icon "button" at bounding box center [77, 110] width 5 height 5
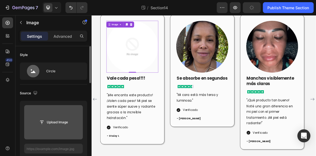
click at [50, 128] on input "file" at bounding box center [53, 122] width 59 height 34
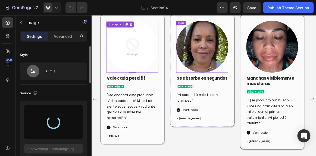
type input "https://cdn.shopify.com/s/files/1/0941/8833/9574/files/gempages_584549498118734…"
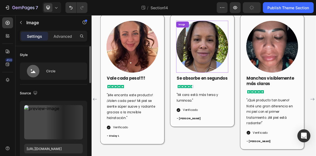
click at [246, 69] on img at bounding box center [252, 60] width 75 height 75
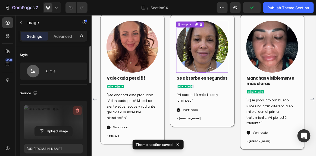
click at [77, 111] on icon "button" at bounding box center [77, 111] width 1 height 2
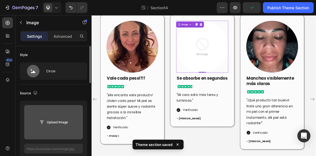
click at [53, 125] on input "file" at bounding box center [53, 122] width 37 height 9
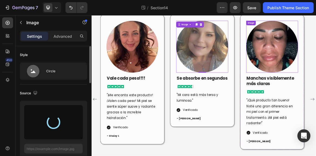
type input "https://cdn.shopify.com/s/files/1/0941/8833/9574/files/gempages_584549498118734…"
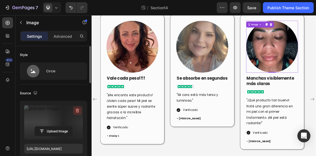
click at [78, 109] on icon "button" at bounding box center [77, 110] width 5 height 5
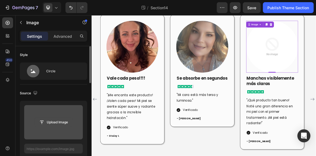
click at [61, 121] on input "file" at bounding box center [53, 122] width 37 height 9
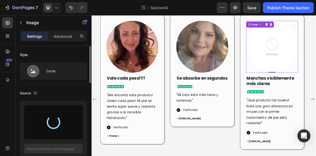
type input "https://cdn.shopify.com/s/files/1/0941/8833/9574/files/gempages_584549498118734…"
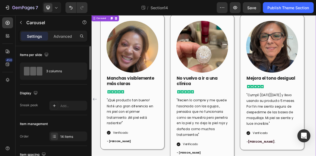
click at [316, 138] on div "Image Huele delicioso y funciona Text block Image "Usé este producto durante do…" at bounding box center [254, 137] width 326 height 246
click at [265, 76] on img at bounding box center [252, 60] width 75 height 75
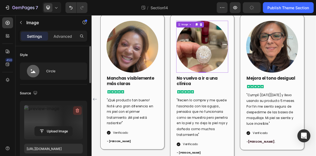
click at [76, 112] on icon "button" at bounding box center [77, 110] width 5 height 5
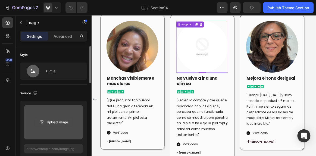
click at [51, 124] on input "file" at bounding box center [53, 122] width 37 height 9
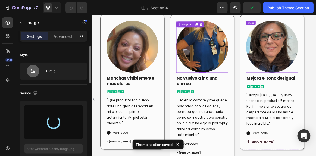
type input "https://cdn.shopify.com/s/files/1/0941/8833/9574/files/gempages_584549498118734…"
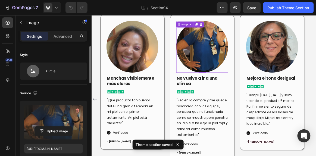
click at [273, 72] on img at bounding box center [252, 60] width 75 height 75
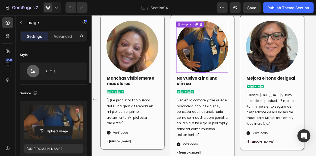
click at [56, 125] on label at bounding box center [53, 122] width 59 height 34
click at [56, 127] on input "file" at bounding box center [53, 131] width 37 height 9
click at [77, 109] on icon "button" at bounding box center [78, 111] width 4 height 4
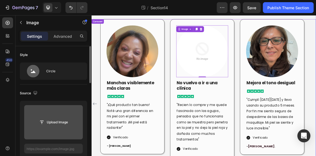
scroll to position [24, 0]
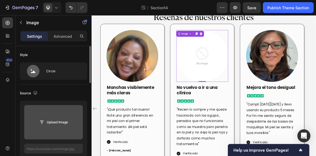
click at [46, 121] on input "file" at bounding box center [53, 122] width 37 height 9
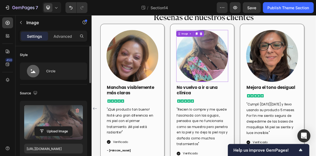
click at [253, 78] on img at bounding box center [252, 74] width 75 height 75
click at [60, 130] on input "file" at bounding box center [53, 131] width 37 height 9
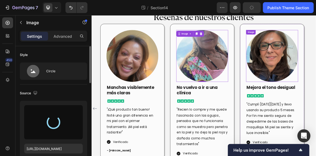
type input "https://cdn.shopify.com/s/files/1/0941/8833/9574/files/gempages_584549498118734…"
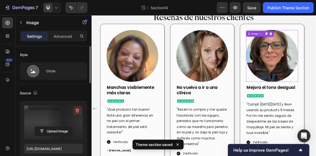
click at [78, 109] on icon "button" at bounding box center [78, 111] width 4 height 4
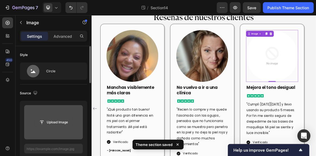
click at [51, 122] on input "file" at bounding box center [53, 122] width 37 height 9
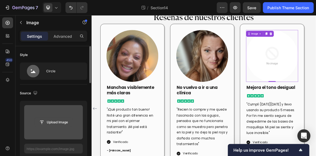
click at [52, 119] on input "file" at bounding box center [53, 122] width 37 height 9
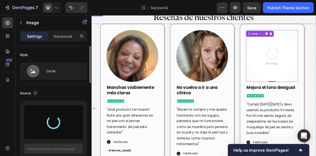
type input "https://cdn.shopify.com/s/files/1/0941/8833/9574/files/gempages_584549498118734…"
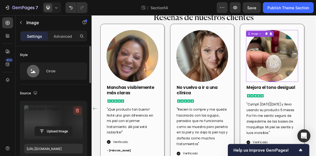
click at [80, 112] on button "button" at bounding box center [77, 110] width 9 height 9
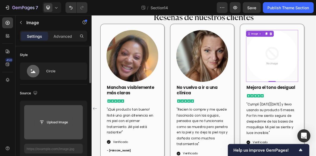
click at [50, 121] on input "file" at bounding box center [53, 122] width 37 height 9
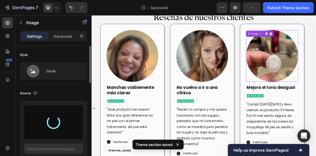
type input "https://cdn.shopify.com/s/files/1/0941/8833/9574/files/gempages_584549498118734…"
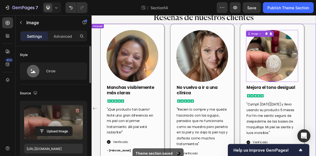
click at [96, 148] on icon "Carousel Back Arrow" at bounding box center [96, 150] width 7 height 7
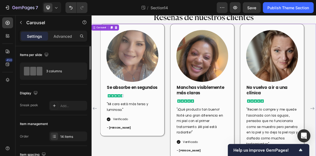
click at [96, 148] on icon "Carousel Back Arrow" at bounding box center [96, 150] width 7 height 7
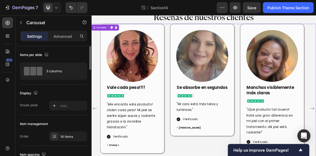
click at [96, 148] on icon "Carousel Back Arrow" at bounding box center [96, 150] width 7 height 7
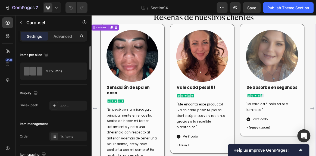
click at [96, 148] on icon "Carousel Back Arrow" at bounding box center [96, 150] width 7 height 7
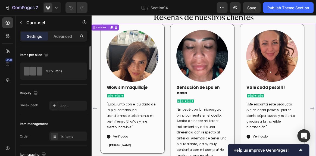
click at [96, 148] on icon "Carousel Back Arrow" at bounding box center [96, 150] width 7 height 7
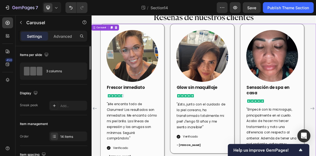
click at [96, 148] on icon "Carousel Back Arrow" at bounding box center [96, 150] width 7 height 7
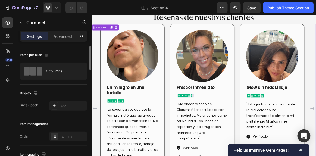
click at [96, 148] on icon "Carousel Back Arrow" at bounding box center [96, 150] width 7 height 7
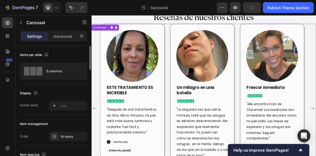
click at [96, 148] on icon "Carousel Back Arrow" at bounding box center [96, 150] width 7 height 7
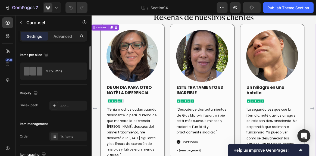
click at [96, 148] on icon "Carousel Back Arrow" at bounding box center [96, 150] width 7 height 7
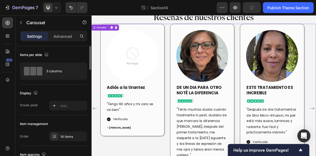
click at [96, 148] on icon "Carousel Back Arrow" at bounding box center [96, 150] width 7 height 7
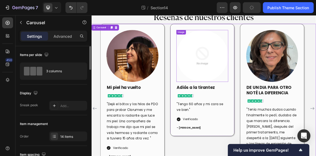
click at [259, 77] on img at bounding box center [252, 74] width 75 height 75
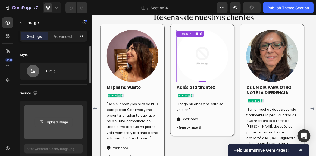
click at [46, 121] on input "file" at bounding box center [53, 122] width 37 height 9
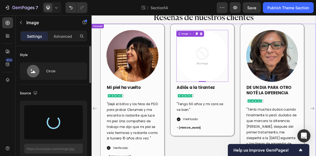
type input "https://cdn.shopify.com/s/files/1/0941/8833/9574/files/gempages_584549498118734…"
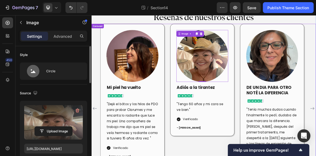
click at [96, 150] on icon "Carousel Back Arrow" at bounding box center [96, 150] width 7 height 7
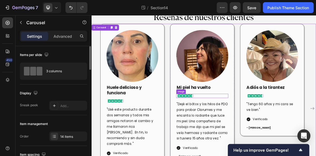
click at [238, 133] on img at bounding box center [228, 132] width 27 height 6
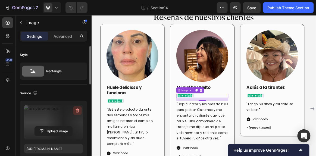
click at [78, 110] on icon "button" at bounding box center [78, 111] width 1 height 2
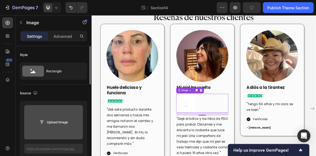
click at [59, 124] on input "file" at bounding box center [53, 122] width 37 height 9
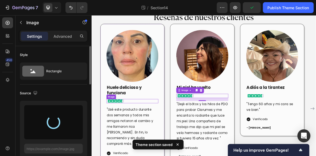
type input "https://cdn.shopify.com/s/files/1/0941/8833/9574/files/gempages_584549498118734…"
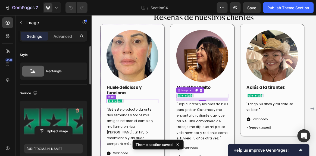
click at [135, 140] on img at bounding box center [126, 140] width 27 height 6
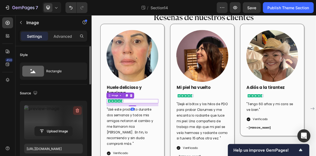
click at [76, 112] on icon "button" at bounding box center [77, 110] width 5 height 5
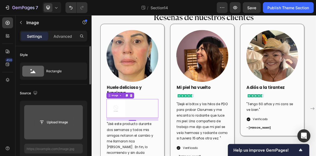
click at [51, 124] on input "file" at bounding box center [53, 122] width 37 height 9
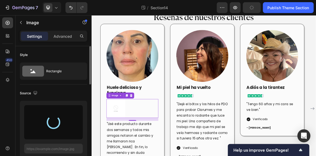
type input "https://cdn.shopify.com/s/files/1/0941/8833/9574/files/gempages_584549498118734…"
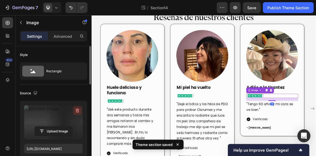
click at [78, 110] on icon "button" at bounding box center [78, 111] width 1 height 2
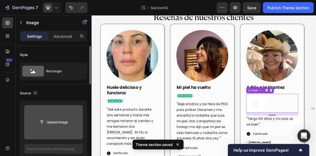
click at [59, 122] on input "file" at bounding box center [53, 122] width 37 height 9
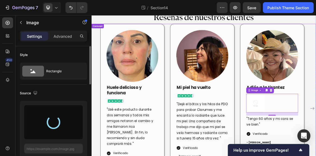
type input "https://cdn.shopify.com/s/files/1/0941/8833/9574/files/gempages_584549498118734…"
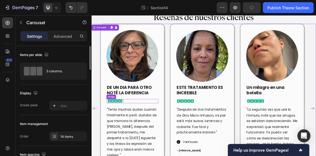
click at [130, 141] on img at bounding box center [126, 140] width 27 height 6
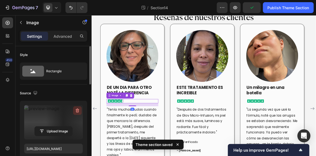
click at [79, 109] on icon "button" at bounding box center [77, 110] width 5 height 5
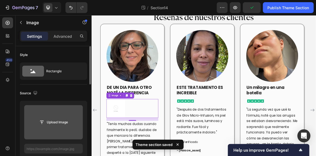
click at [53, 127] on input "file" at bounding box center [53, 122] width 59 height 34
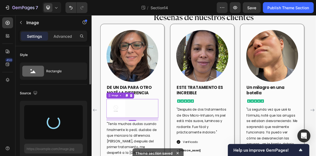
type input "https://cdn.shopify.com/s/files/1/0941/8833/9574/files/gempages_584549498118734…"
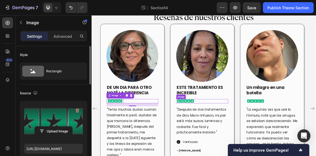
click at [223, 140] on img at bounding box center [228, 140] width 27 height 6
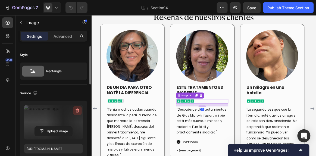
click at [77, 113] on button "button" at bounding box center [77, 110] width 9 height 9
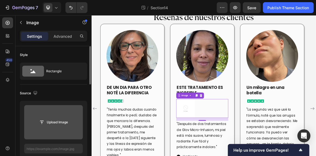
click at [53, 129] on input "file" at bounding box center [53, 122] width 59 height 34
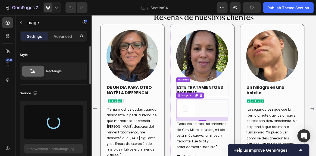
type input "https://cdn.shopify.com/s/files/1/0941/8833/9574/files/gempages_584549498118734…"
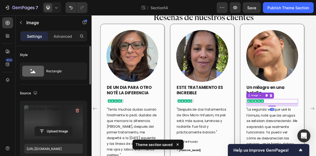
scroll to position [65, 0]
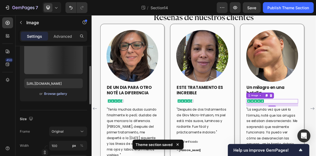
click at [55, 94] on div "Browse gallery" at bounding box center [55, 93] width 23 height 5
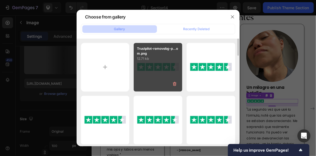
click at [162, 80] on div "Trustpilot-removebg-p...om.png 12.71 kb" at bounding box center [158, 67] width 49 height 49
type input "https://cdn.shopify.com/s/files/1/0941/8833/9574/files/gempages_584549498118734…"
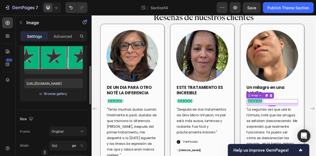
click at [62, 94] on div "Browse gallery" at bounding box center [55, 93] width 23 height 5
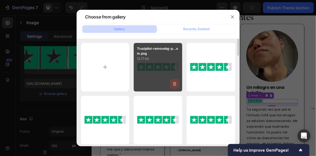
click at [176, 83] on icon "button" at bounding box center [175, 84] width 4 height 4
click at [176, 83] on div "Delete" at bounding box center [171, 85] width 10 height 5
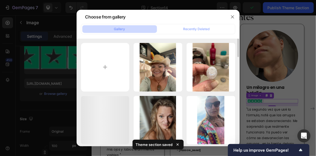
drag, startPoint x: 176, startPoint y: 83, endPoint x: 163, endPoint y: 35, distance: 49.3
click at [163, 35] on div "Gallery Recently Deleted m3grzRqsP_mid.jpg 148.15 kb nIPSqLeS6_mid.jpg 76.55 kb…" at bounding box center [158, 85] width 163 height 122
click at [105, 70] on input "file" at bounding box center [105, 67] width 49 height 49
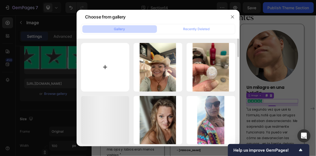
type input "C:\fakepath\Trustpilot-removebg-preview-Photoroom.png"
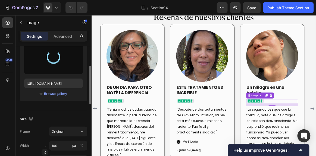
type input "https://cdn.shopify.com/s/files/1/0941/8833/9574/files/gempages_584549498118734…"
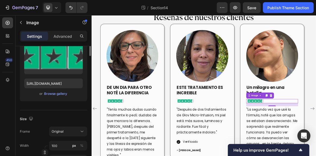
scroll to position [28, 0]
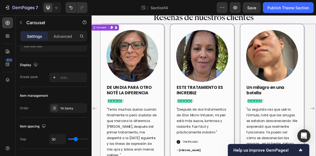
scroll to position [0, 0]
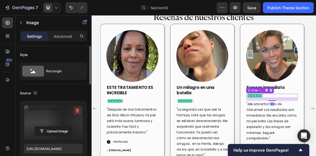
click at [78, 111] on icon "button" at bounding box center [78, 111] width 4 height 4
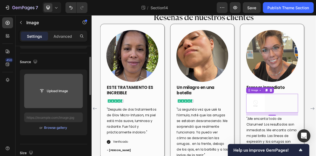
scroll to position [32, 0]
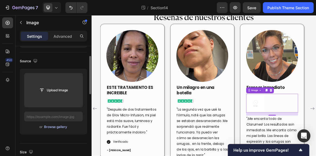
click at [58, 129] on div "Browse gallery" at bounding box center [55, 126] width 23 height 5
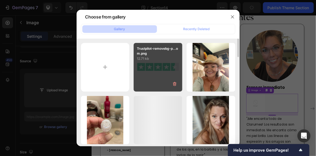
click at [150, 77] on div "Trustpilot-removebg-p...om.png 12.71 kb" at bounding box center [158, 67] width 49 height 49
type input "https://cdn.shopify.com/s/files/1/0941/8833/9574/files/gempages_584549498118734…"
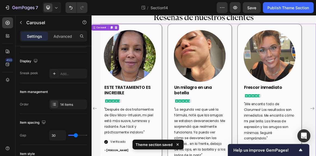
scroll to position [0, 0]
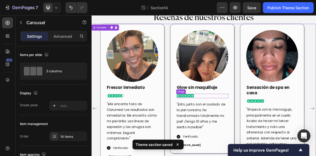
click at [219, 132] on img at bounding box center [228, 132] width 27 height 6
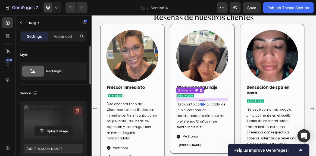
click at [77, 111] on icon "button" at bounding box center [77, 111] width 1 height 2
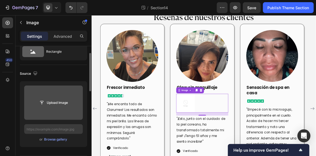
scroll to position [18, 0]
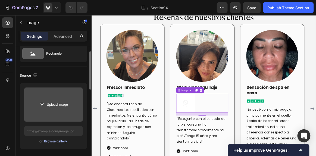
click at [63, 140] on div "Browse gallery" at bounding box center [55, 141] width 23 height 5
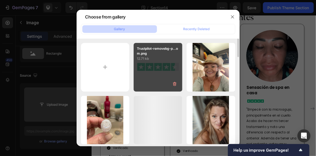
click at [152, 86] on div "Trustpilot-removebg-p...om.png 12.71 kb" at bounding box center [158, 67] width 49 height 49
type input "https://cdn.shopify.com/s/files/1/0941/8833/9574/files/gempages_584549498118734…"
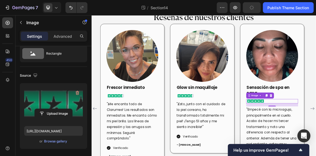
scroll to position [17, 0]
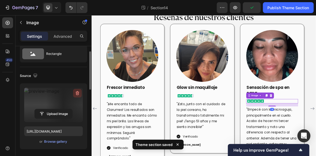
click at [76, 94] on icon "button" at bounding box center [78, 93] width 4 height 4
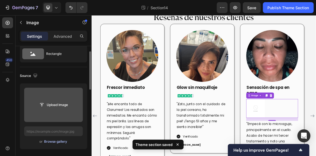
click at [62, 142] on div "Browse gallery" at bounding box center [55, 141] width 23 height 5
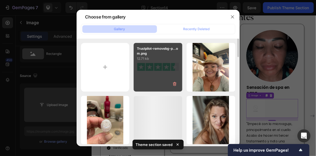
click at [176, 66] on div "Trustpilot-removebg-p...om.png 12.71 kb" at bounding box center [158, 67] width 49 height 49
type input "https://cdn.shopify.com/s/files/1/0941/8833/9574/files/gempages_584549498118734…"
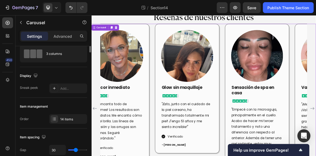
scroll to position [0, 0]
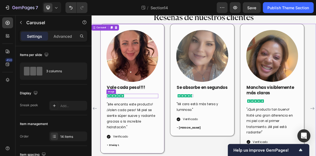
click at [125, 132] on img at bounding box center [126, 132] width 27 height 6
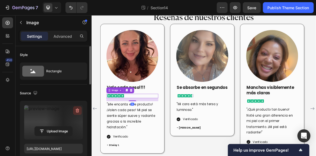
click at [78, 109] on icon "button" at bounding box center [78, 111] width 4 height 4
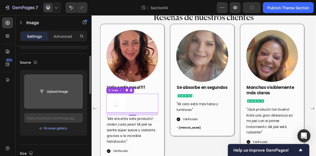
scroll to position [31, 0]
click at [51, 128] on div "Browse gallery" at bounding box center [55, 127] width 23 height 5
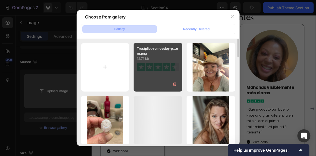
click at [158, 70] on div "Trustpilot-removebg-p...om.png 12.71 kb" at bounding box center [158, 67] width 49 height 49
type input "https://cdn.shopify.com/s/files/1/0941/8833/9574/files/gempages_584549498118734…"
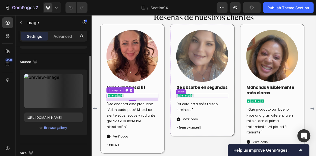
click at [233, 135] on img at bounding box center [228, 132] width 27 height 6
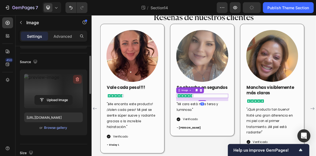
click at [80, 80] on button "button" at bounding box center [77, 79] width 9 height 9
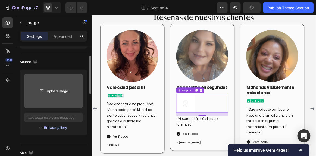
click at [56, 127] on div "Browse gallery" at bounding box center [55, 127] width 23 height 5
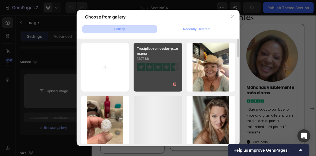
click at [159, 71] on div "Trustpilot-removebg-p...om.png 12.71 kb" at bounding box center [158, 67] width 49 height 49
type input "https://cdn.shopify.com/s/files/1/0941/8833/9574/files/gempages_584549498118734…"
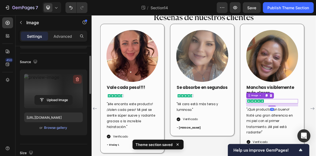
click at [78, 80] on icon "button" at bounding box center [77, 79] width 5 height 5
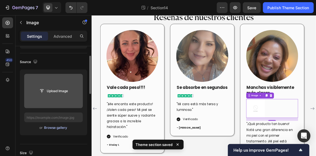
click at [55, 127] on div "Browse gallery" at bounding box center [55, 127] width 23 height 5
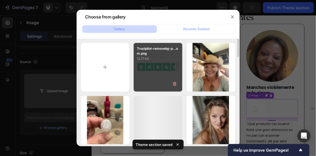
click at [140, 79] on div "Trustpilot-removebg-p...om.png 12.71 kb" at bounding box center [158, 67] width 49 height 49
type input "https://cdn.shopify.com/s/files/1/0941/8833/9574/files/gempages_584549498118734…"
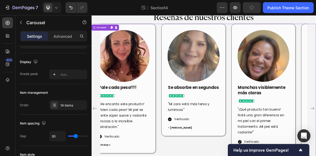
scroll to position [0, 0]
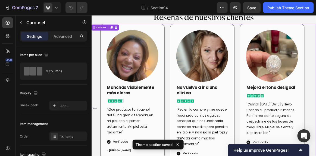
click at [316, 147] on div "Image Huele delicioso y funciona Text block Image "Usé este producto durante do…" at bounding box center [254, 150] width 326 height 245
click at [218, 138] on img at bounding box center [228, 140] width 27 height 6
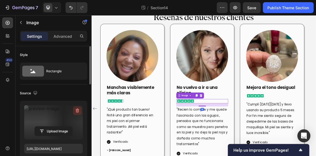
click at [79, 111] on icon "button" at bounding box center [77, 110] width 5 height 5
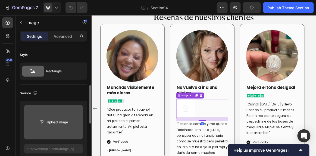
scroll to position [30, 0]
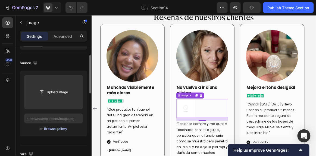
click at [62, 129] on div "Browse gallery" at bounding box center [55, 128] width 23 height 5
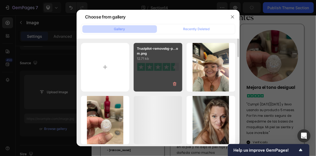
click at [141, 88] on div "Trustpilot-removebg-p...om.png 12.71 kb" at bounding box center [158, 67] width 49 height 49
type input "https://cdn.shopify.com/s/files/1/0941/8833/9574/files/gempages_584549498118734…"
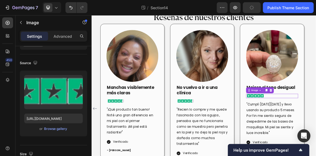
scroll to position [30, 0]
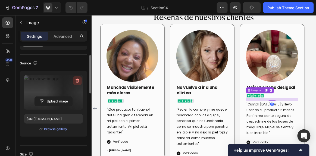
click at [75, 79] on icon "button" at bounding box center [77, 80] width 5 height 5
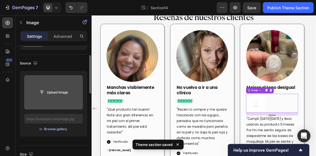
click at [55, 128] on div "Browse gallery" at bounding box center [55, 129] width 23 height 5
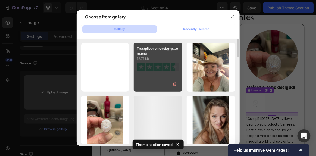
click at [137, 71] on div "Trustpilot-removebg-p...om.png 12.71 kb" at bounding box center [158, 67] width 49 height 49
type input "https://cdn.shopify.com/s/files/1/0941/8833/9574/files/gempages_584549498118734…"
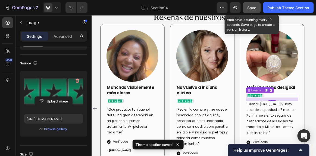
click at [258, 10] on button "Save" at bounding box center [252, 7] width 18 height 11
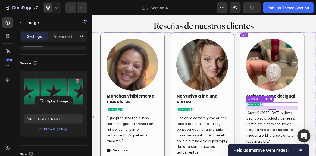
scroll to position [0, 0]
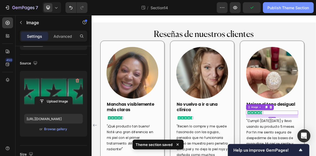
click at [282, 10] on div "Publish Theme Section" at bounding box center [288, 8] width 42 height 6
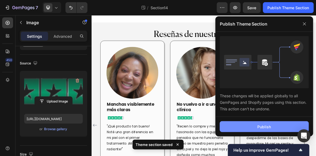
click at [260, 127] on div "Publish" at bounding box center [264, 127] width 14 height 6
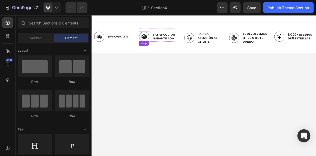
click at [165, 49] on img at bounding box center [167, 46] width 15 height 14
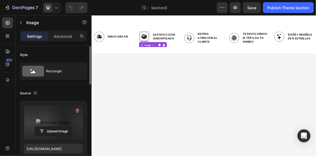
scroll to position [35, 0]
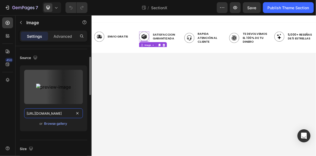
click at [71, 111] on input "[URL][DOMAIN_NAME]" at bounding box center [53, 113] width 59 height 10
click at [83, 113] on div "Upload Image [URL][DOMAIN_NAME] or Browse gallery" at bounding box center [53, 98] width 67 height 66
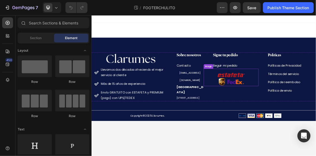
click at [283, 107] on img at bounding box center [294, 108] width 40 height 20
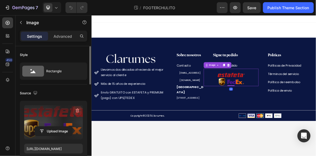
click at [78, 110] on icon "button" at bounding box center [77, 110] width 5 height 5
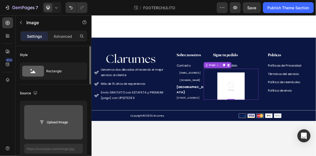
click at [53, 122] on input "file" at bounding box center [53, 122] width 37 height 9
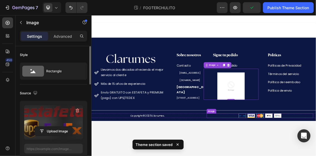
type input "[URL][DOMAIN_NAME]"
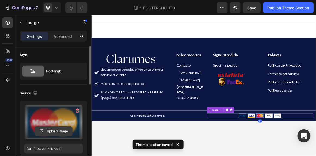
click at [55, 127] on input "file" at bounding box center [53, 131] width 37 height 9
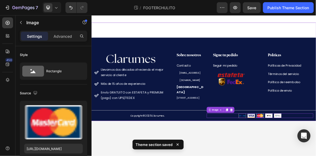
click at [296, 40] on div "Image Llevamos dos décadas ofreciendo el mejor servicio al cliente Más de 15 añ…" at bounding box center [254, 97] width 326 height 143
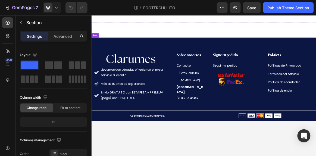
click at [234, 56] on div "Image Llevamos dos décadas ofreciendo el mejor servicio al cliente Más de 15 añ…" at bounding box center [254, 108] width 326 height 121
click at [72, 35] on div "Advanced" at bounding box center [62, 36] width 27 height 9
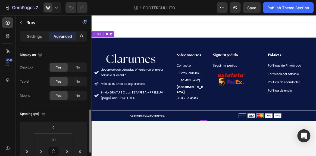
scroll to position [47, 0]
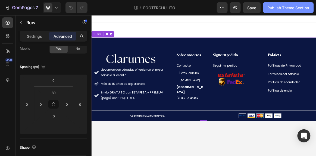
click at [276, 8] on div "Publish Theme Section" at bounding box center [288, 8] width 42 height 6
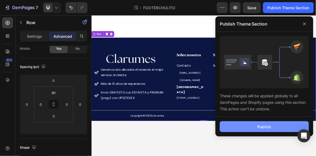
click at [245, 128] on button "Publish" at bounding box center [264, 126] width 89 height 11
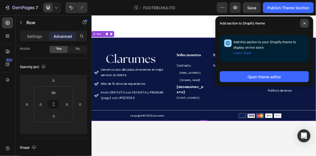
click at [305, 25] on span at bounding box center [304, 23] width 9 height 9
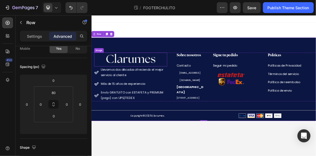
click at [159, 83] on img at bounding box center [149, 79] width 80 height 20
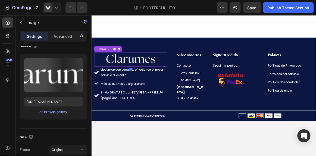
scroll to position [0, 0]
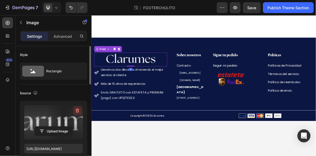
click at [79, 109] on icon "button" at bounding box center [78, 111] width 4 height 4
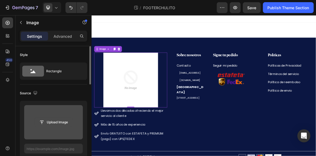
click at [56, 122] on input "file" at bounding box center [53, 122] width 37 height 9
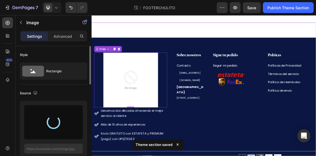
type input "[URL][DOMAIN_NAME]"
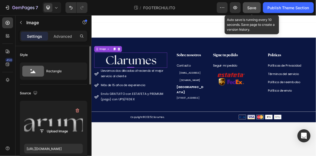
click at [257, 11] on button "Save" at bounding box center [252, 7] width 18 height 11
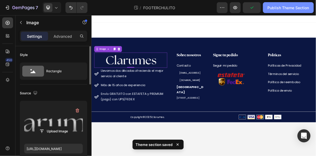
click at [279, 8] on div "Publish Theme Section" at bounding box center [288, 8] width 42 height 6
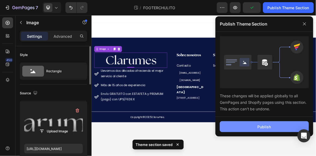
click at [249, 124] on button "Publish" at bounding box center [264, 126] width 89 height 11
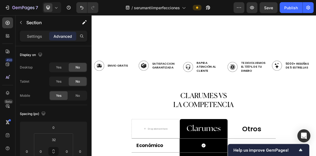
scroll to position [1715, 0]
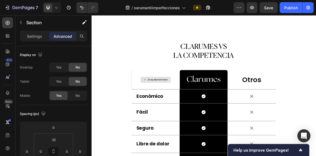
click at [165, 33] on div at bounding box center [254, 15] width 326 height 36
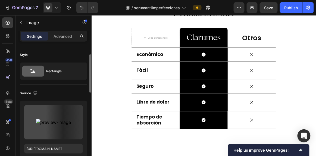
scroll to position [34, 0]
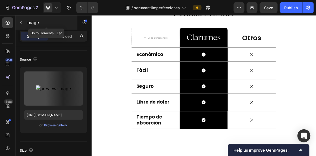
click at [23, 23] on icon "button" at bounding box center [21, 22] width 4 height 4
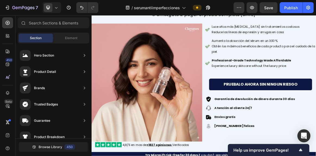
scroll to position [2685, 0]
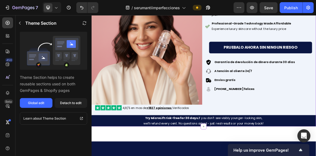
click at [204, 88] on img at bounding box center [171, 59] width 161 height 171
click at [41, 103] on div "Global edit" at bounding box center [36, 102] width 16 height 5
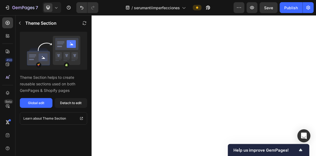
scroll to position [0, 0]
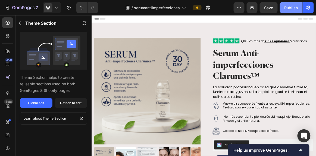
click at [290, 11] on button "Publish" at bounding box center [291, 7] width 23 height 11
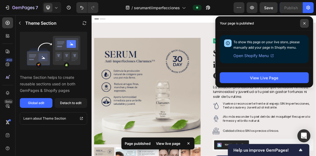
click at [301, 24] on span at bounding box center [304, 23] width 9 height 9
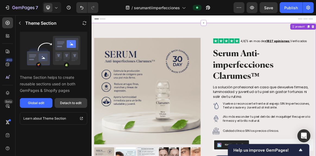
click at [67, 101] on div "Detach to edit" at bounding box center [70, 102] width 21 height 5
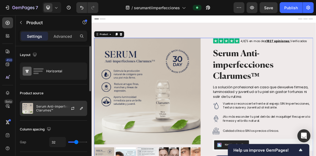
click at [58, 103] on div "Serum Anti-imperfecciones Clarumes™" at bounding box center [53, 108] width 67 height 15
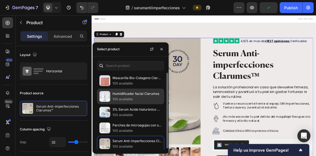
scroll to position [1, 0]
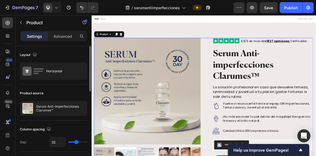
click at [68, 100] on div "Product source Serum Anti-imperfecciones Clarumes™" at bounding box center [53, 102] width 67 height 36
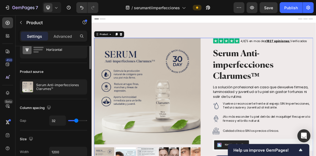
scroll to position [0, 0]
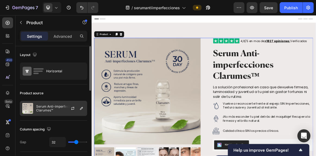
click at [64, 106] on div at bounding box center [75, 108] width 24 height 15
click at [82, 106] on icon "button" at bounding box center [81, 108] width 4 height 4
drag, startPoint x: 74, startPoint y: 109, endPoint x: 57, endPoint y: 107, distance: 17.5
click at [57, 107] on div "Serum Anti-imperfecciones Clarumes™" at bounding box center [53, 108] width 67 height 15
click at [80, 107] on icon "button" at bounding box center [81, 108] width 4 height 4
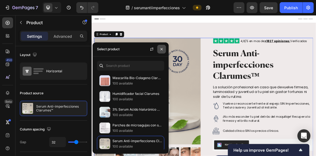
click at [160, 48] on icon "button" at bounding box center [161, 49] width 4 height 4
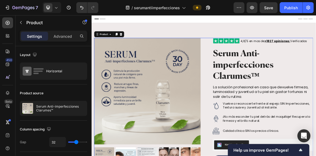
click at [223, 10] on div "/ serumantiimperfecciones" at bounding box center [168, 7] width 131 height 11
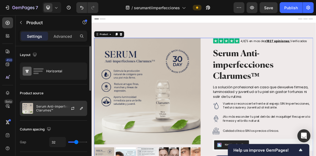
click at [66, 107] on div at bounding box center [75, 108] width 24 height 15
click at [80, 109] on icon "button" at bounding box center [81, 108] width 4 height 4
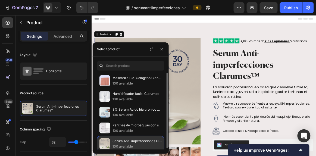
click at [114, 142] on p "Serum Anti-imperfecciones Clarumes™" at bounding box center [136, 140] width 49 height 5
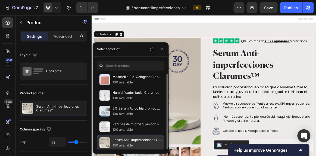
click at [137, 141] on p "Serum Anti-imperfecciones Clarumes™" at bounding box center [136, 139] width 49 height 5
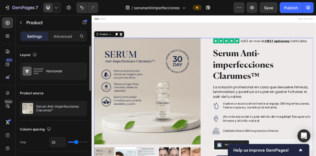
click at [67, 95] on div "Product source" at bounding box center [53, 93] width 67 height 9
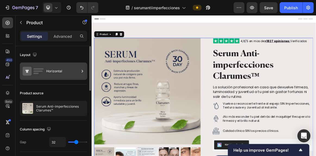
click at [59, 74] on div "Horizontal" at bounding box center [62, 71] width 33 height 12
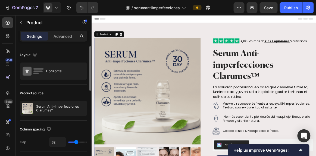
click at [68, 56] on div "Layout" at bounding box center [53, 55] width 67 height 9
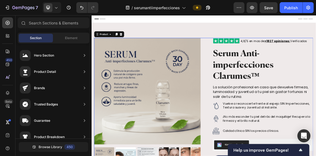
click at [251, 17] on div "Header" at bounding box center [254, 20] width 317 height 11
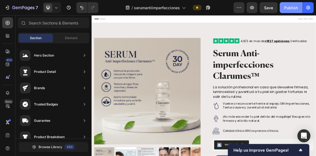
click at [296, 7] on div "Publish" at bounding box center [291, 8] width 14 height 6
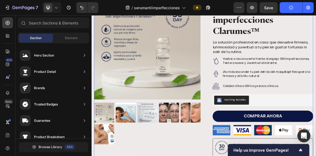
scroll to position [0, 0]
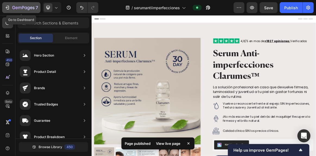
click at [13, 10] on icon "button" at bounding box center [23, 8] width 22 height 5
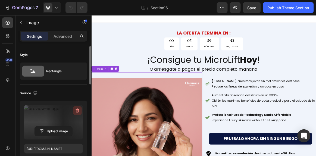
click at [78, 109] on icon "button" at bounding box center [78, 111] width 4 height 4
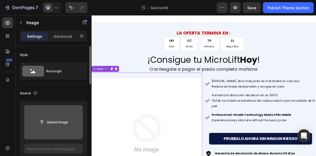
click at [57, 123] on input "file" at bounding box center [53, 122] width 37 height 9
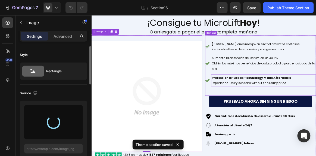
scroll to position [77, 0]
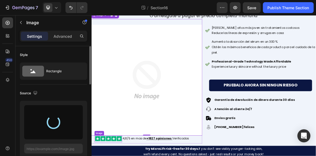
type input "[URL][DOMAIN_NAME]"
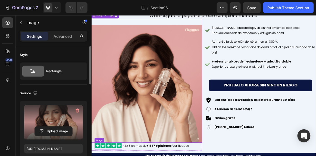
click at [127, 156] on img at bounding box center [171, 114] width 161 height 171
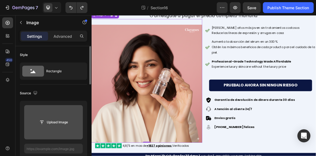
type input "[URL][DOMAIN_NAME]"
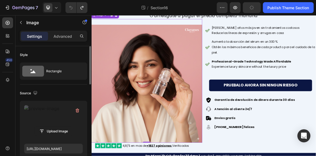
scroll to position [85, 0]
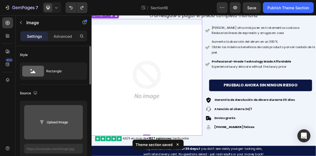
type input "[URL][DOMAIN_NAME]"
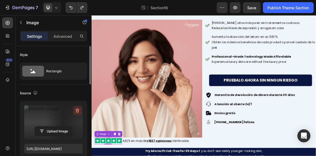
click at [76, 111] on icon "button" at bounding box center [77, 110] width 5 height 5
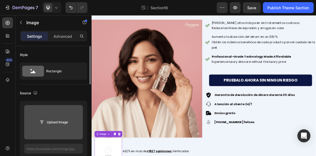
click at [55, 122] on input "file" at bounding box center [53, 122] width 37 height 9
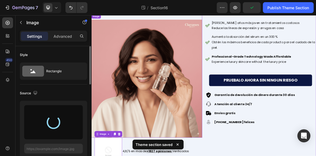
type input "[URL][DOMAIN_NAME]"
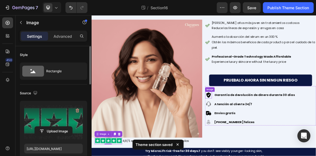
click at [263, 133] on img at bounding box center [261, 131] width 10 height 10
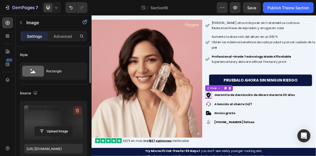
click at [79, 111] on icon "button" at bounding box center [77, 110] width 5 height 5
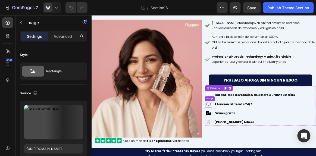
click at [256, 144] on img at bounding box center [261, 144] width 10 height 10
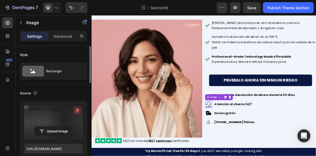
click at [78, 112] on icon "button" at bounding box center [77, 110] width 5 height 5
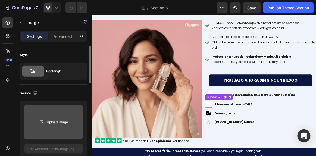
click at [57, 123] on input "file" at bounding box center [53, 122] width 37 height 9
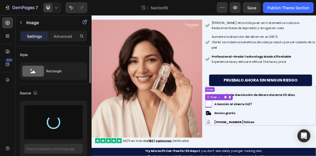
type input "https://cdn.shopify.com/s/files/1/0941/8833/9574/files/gempages_584549498118734…"
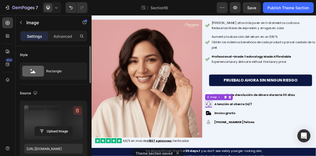
click at [78, 109] on icon "button" at bounding box center [77, 110] width 5 height 5
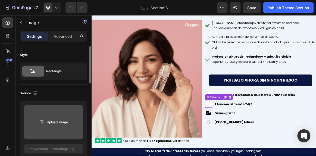
click at [58, 119] on input "file" at bounding box center [53, 122] width 37 height 9
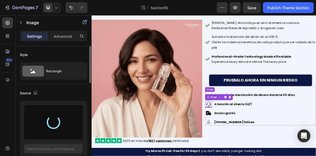
type input "https://cdn.shopify.com/s/files/1/0941/8833/9574/files/gempages_584549498118734…"
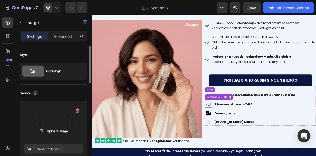
click at [259, 126] on img at bounding box center [261, 131] width 10 height 10
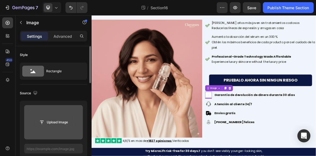
click at [60, 123] on input "file" at bounding box center [53, 122] width 37 height 9
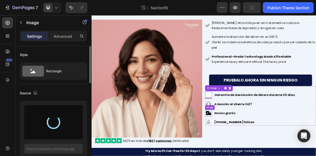
type input "https://cdn.shopify.com/s/files/1/0941/8833/9574/files/gempages_584549498118734…"
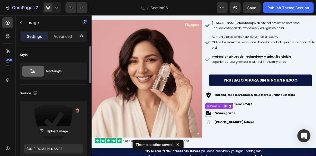
click at [259, 156] on img at bounding box center [261, 157] width 10 height 10
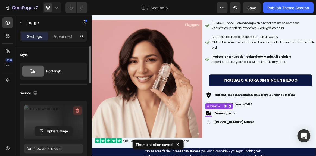
click at [77, 110] on icon "button" at bounding box center [77, 111] width 1 height 2
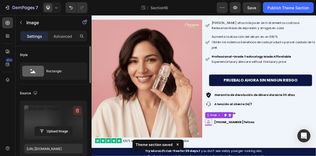
click at [78, 109] on icon "button" at bounding box center [78, 111] width 4 height 4
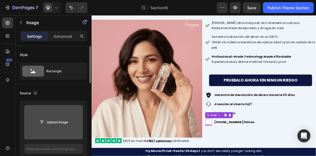
click at [53, 128] on input "file" at bounding box center [53, 122] width 59 height 34
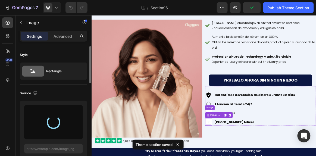
type input "https://cdn.shopify.com/s/files/1/0941/8833/9574/files/gempages_584549498118734…"
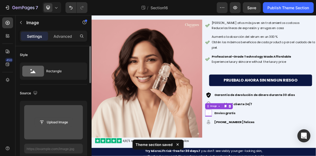
click at [48, 118] on input "file" at bounding box center [53, 122] width 37 height 9
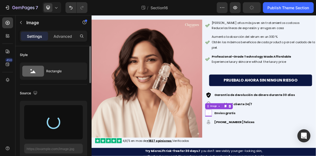
type input "https://cdn.shopify.com/s/files/1/0941/8833/9574/files/gempages_584549498118734…"
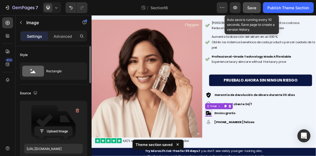
click at [250, 9] on span "Save" at bounding box center [251, 7] width 9 height 5
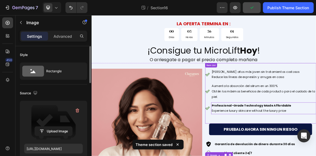
scroll to position [88, 0]
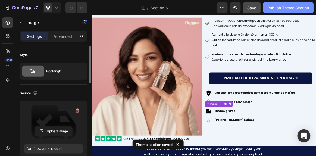
click at [286, 6] on div "Publish Theme Section" at bounding box center [288, 8] width 42 height 6
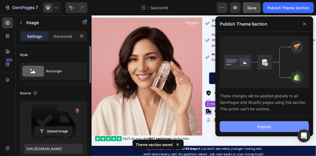
click at [261, 122] on button "Publish" at bounding box center [264, 126] width 89 height 11
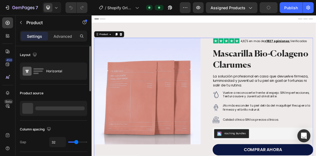
click at [64, 103] on div at bounding box center [53, 108] width 67 height 15
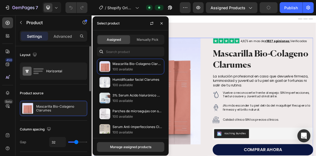
click at [139, 144] on div "Manage assigned products" at bounding box center [130, 146] width 41 height 5
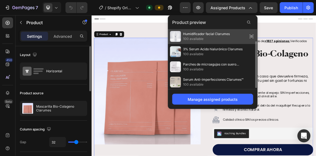
scroll to position [15, 0]
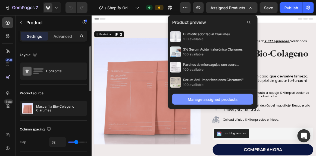
click at [224, 99] on div "Manage assigned products" at bounding box center [213, 99] width 50 height 6
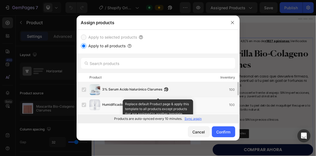
scroll to position [0, 0]
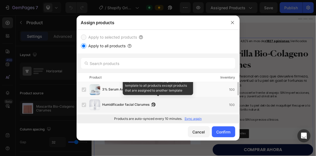
click at [195, 103] on div "Humidificador facial Clarumes 100" at bounding box center [170, 105] width 137 height 6
click at [183, 106] on div "Humidificador facial Clarumes 100" at bounding box center [170, 105] width 137 height 6
click at [138, 104] on span "Serum Anti-imperfecciones Clarumes™" at bounding box center [132, 105] width 61 height 6
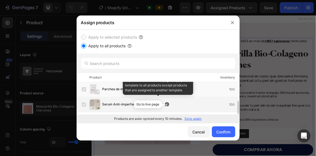
click at [166, 103] on icon "button" at bounding box center [167, 104] width 4 height 4
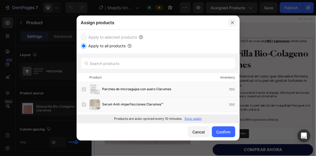
click at [232, 24] on icon "button" at bounding box center [232, 22] width 4 height 4
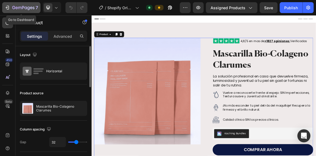
click at [26, 5] on div "7" at bounding box center [25, 7] width 26 height 7
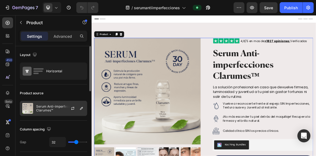
click at [57, 106] on p "Serum Anti-imperfecciones Clarumes™" at bounding box center [60, 109] width 49 height 8
click at [74, 108] on icon "button" at bounding box center [73, 108] width 4 height 4
click at [79, 109] on icon "button" at bounding box center [81, 108] width 4 height 4
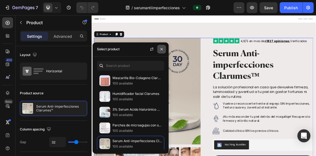
click at [161, 48] on icon "button" at bounding box center [161, 49] width 4 height 4
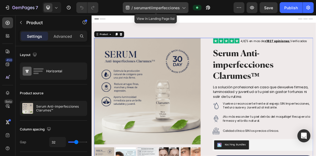
click at [186, 5] on icon at bounding box center [183, 7] width 5 height 5
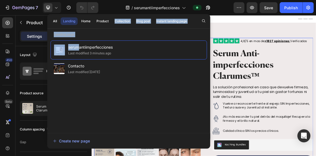
drag, startPoint x: 79, startPoint y: 46, endPoint x: 113, endPoint y: 26, distance: 39.4
click at [113, 26] on div "All Landing Home Product Collection Blog post Instant landing page Landing page…" at bounding box center [128, 77] width 163 height 127
click at [113, 32] on p "Landing page" at bounding box center [128, 34] width 163 height 5
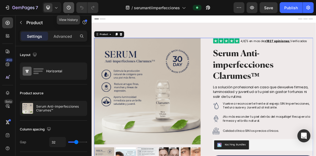
click at [68, 7] on icon "button" at bounding box center [68, 7] width 5 height 5
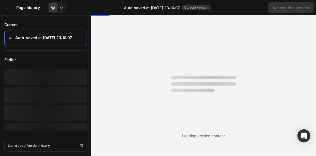
click at [7, 8] on icon at bounding box center [8, 7] width 2 height 3
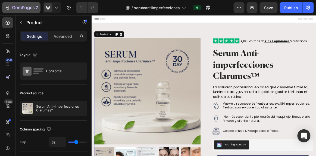
click at [8, 8] on icon "button" at bounding box center [7, 7] width 5 height 5
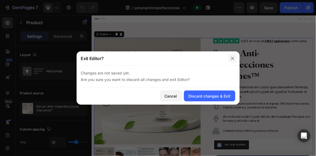
click at [235, 58] on button "button" at bounding box center [232, 58] width 9 height 9
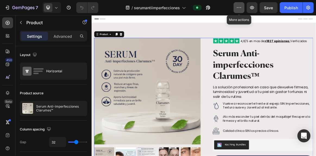
click at [240, 9] on icon "button" at bounding box center [238, 7] width 5 height 5
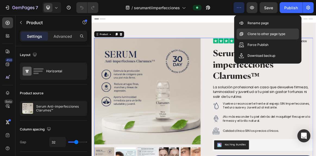
click at [260, 32] on p "Clone to other page type" at bounding box center [266, 33] width 38 height 5
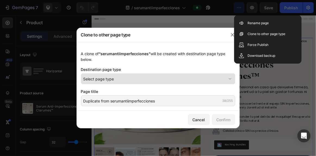
click at [154, 79] on div "Select page type" at bounding box center [154, 79] width 143 height 6
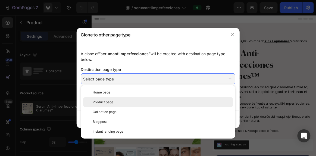
click at [140, 101] on div "Product page" at bounding box center [162, 102] width 138 height 5
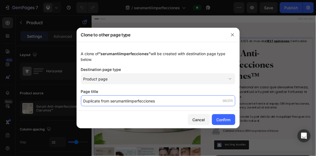
click at [134, 102] on input "Duplicate from serumantiimperfecciones" at bounding box center [158, 100] width 154 height 11
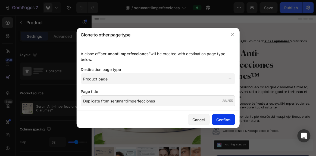
click at [215, 118] on button "Confirm" at bounding box center [223, 119] width 23 height 11
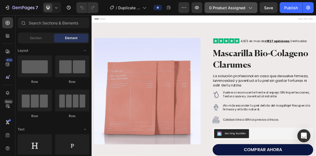
click at [221, 7] on span "0 product assigned" at bounding box center [227, 8] width 36 height 6
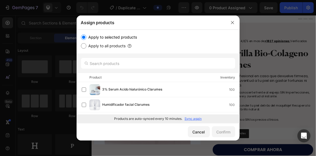
click at [266, 42] on div at bounding box center [158, 78] width 316 height 156
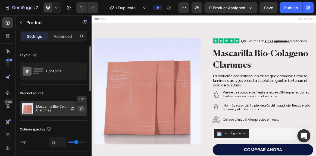
drag, startPoint x: 75, startPoint y: 109, endPoint x: 80, endPoint y: 108, distance: 5.0
click at [80, 108] on div at bounding box center [75, 108] width 24 height 15
click at [80, 108] on icon "button" at bounding box center [81, 108] width 3 height 3
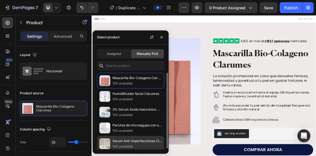
click at [119, 139] on p "Serum Anti-imperfecciones Clarumes™" at bounding box center [136, 140] width 49 height 5
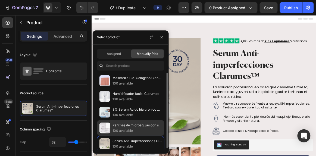
scroll to position [1, 0]
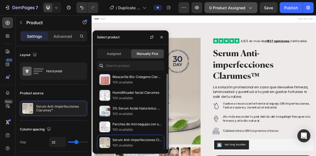
click at [231, 6] on span "0 product assigned" at bounding box center [227, 8] width 36 height 6
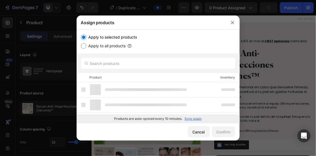
click at [131, 79] on div "Product Inventory" at bounding box center [158, 77] width 163 height 9
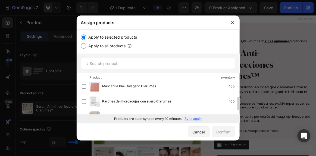
scroll to position [44, 0]
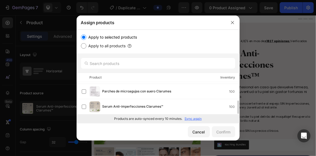
click at [125, 105] on span "Serum Anti-imperfecciones Clarumes™" at bounding box center [132, 107] width 61 height 6
click at [227, 131] on div "Confirm" at bounding box center [223, 132] width 14 height 6
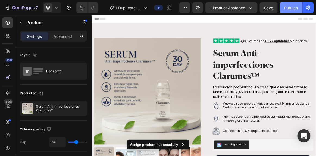
click at [288, 8] on div "Publish" at bounding box center [291, 8] width 14 height 6
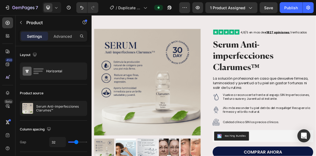
scroll to position [5, 0]
